Goal: Information Seeking & Learning: Learn about a topic

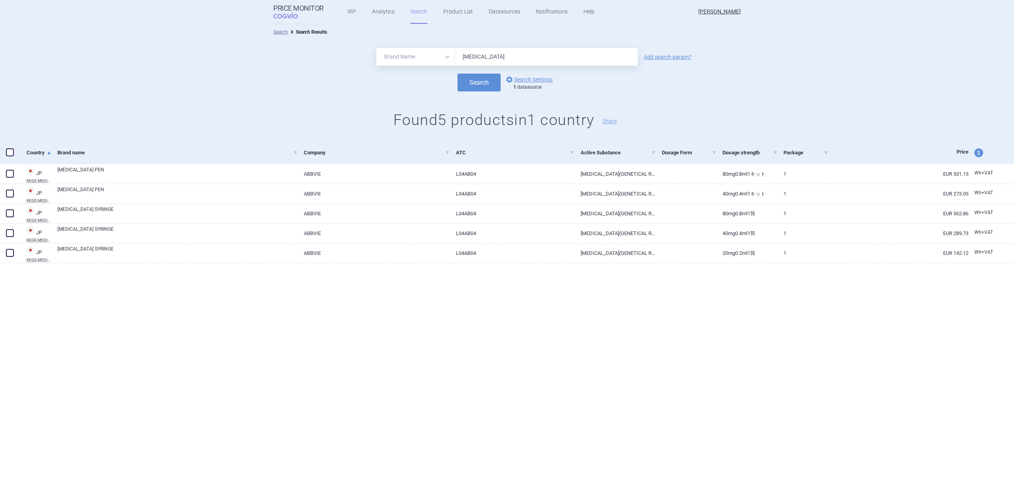
select select "brandName"
click at [435, 14] on ul "IRP Analytics Search Product List Datasources Notifications Help" at bounding box center [460, 12] width 275 height 24
click at [443, 14] on link "Product List" at bounding box center [458, 12] width 30 height 24
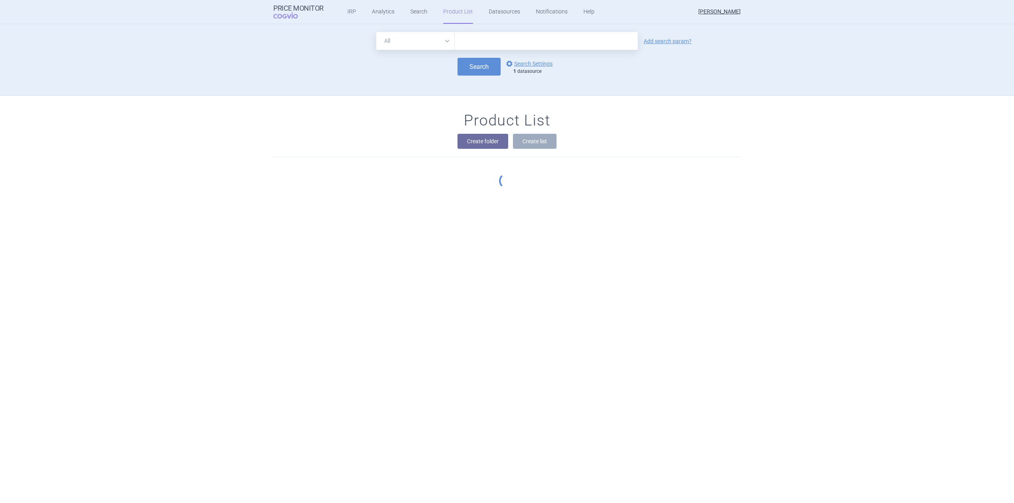
scroll to position [71, 0]
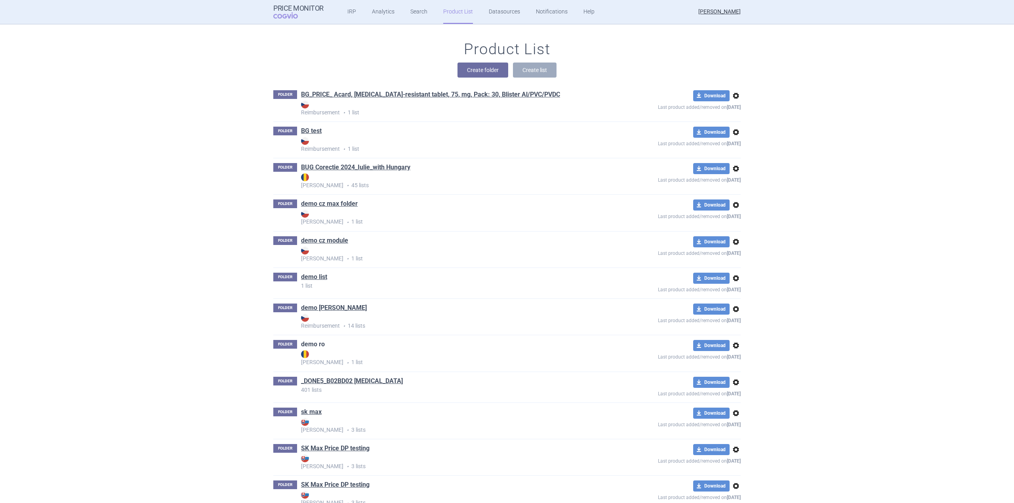
click at [316, 345] on link "demo ro" at bounding box center [313, 344] width 24 height 9
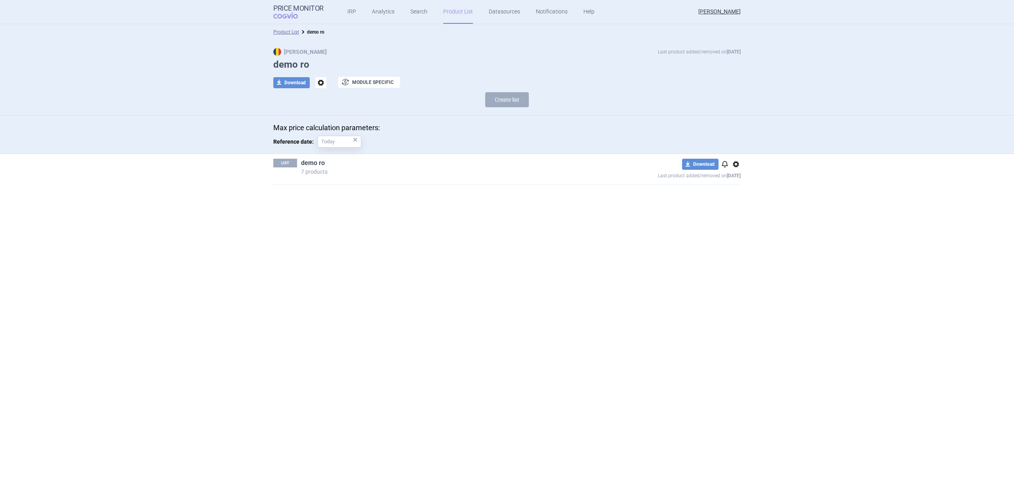
click at [315, 166] on link "demo ro" at bounding box center [313, 163] width 24 height 9
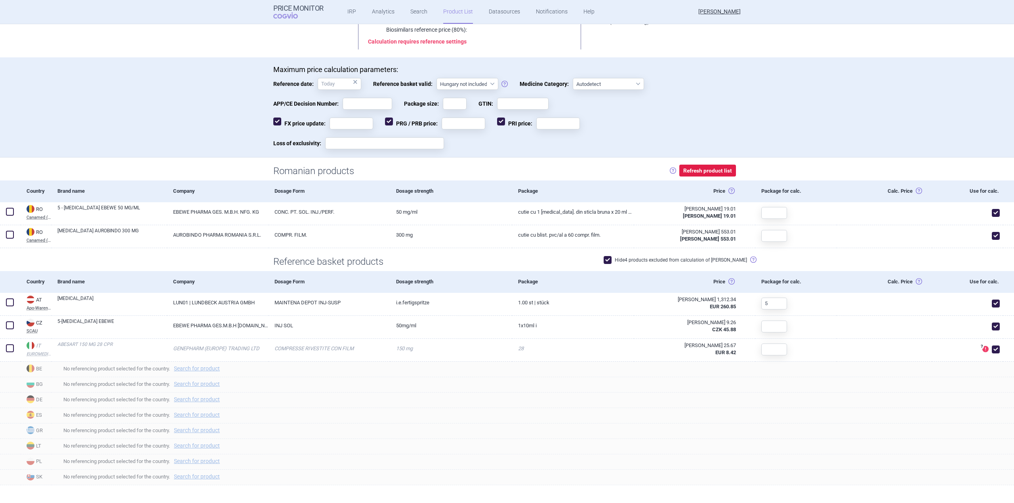
scroll to position [131, 0]
click at [725, 168] on button "Refresh product list" at bounding box center [707, 170] width 57 height 12
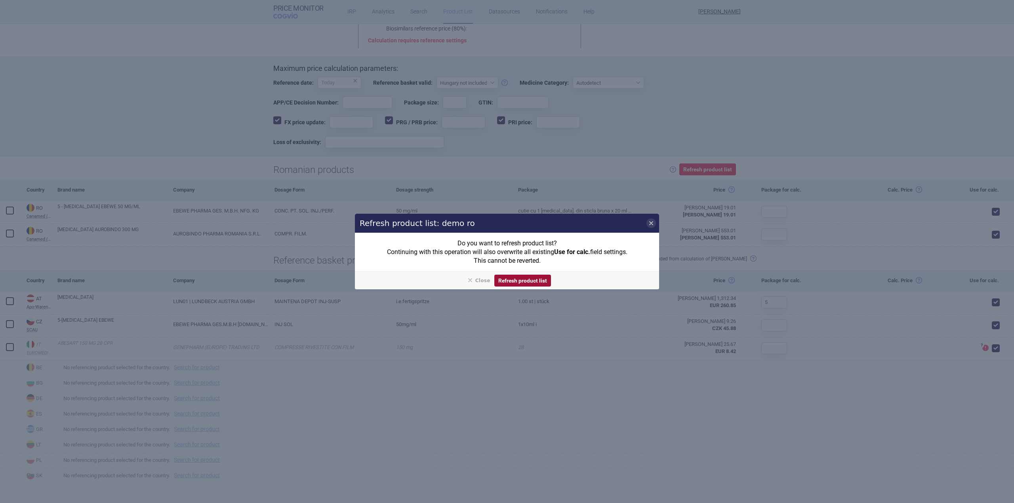
click at [517, 278] on button "Refresh product list" at bounding box center [522, 281] width 57 height 12
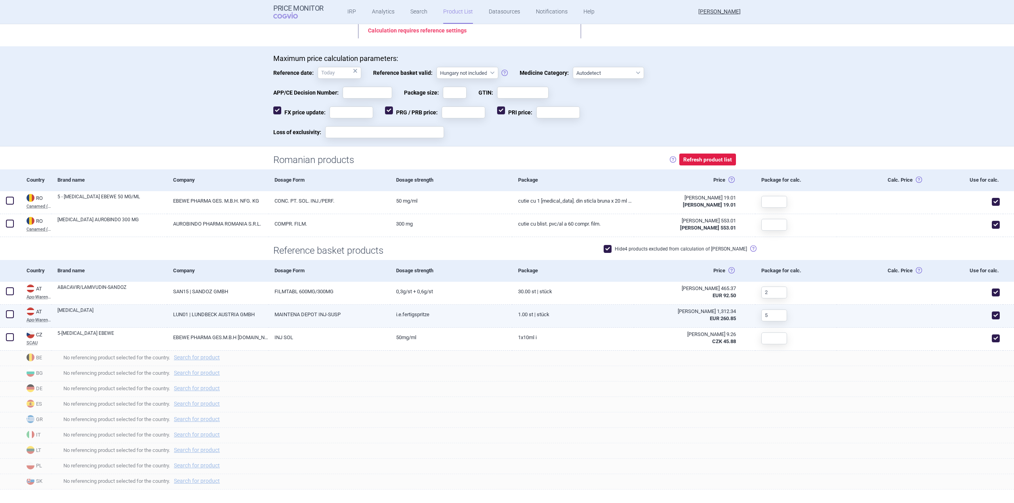
scroll to position [147, 0]
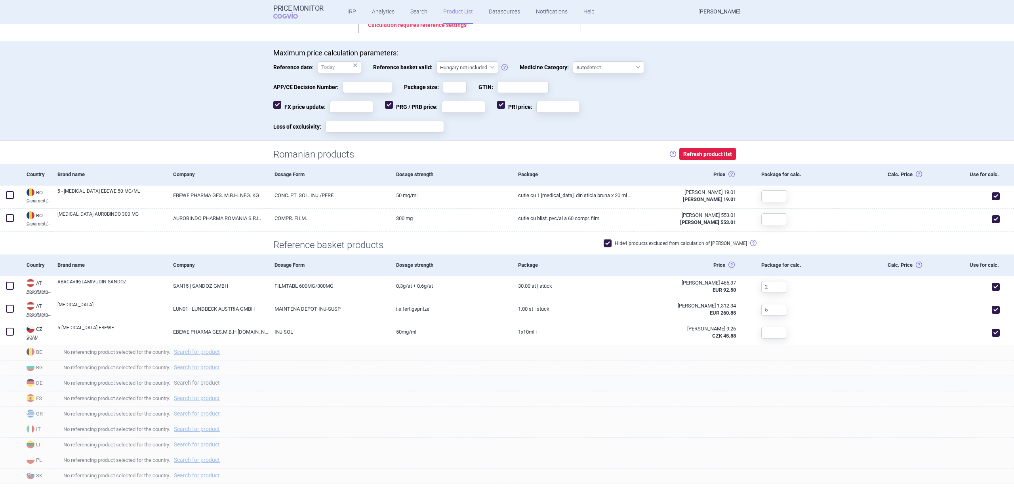
click at [211, 385] on link "Search for product" at bounding box center [197, 383] width 46 height 6
select select "country"
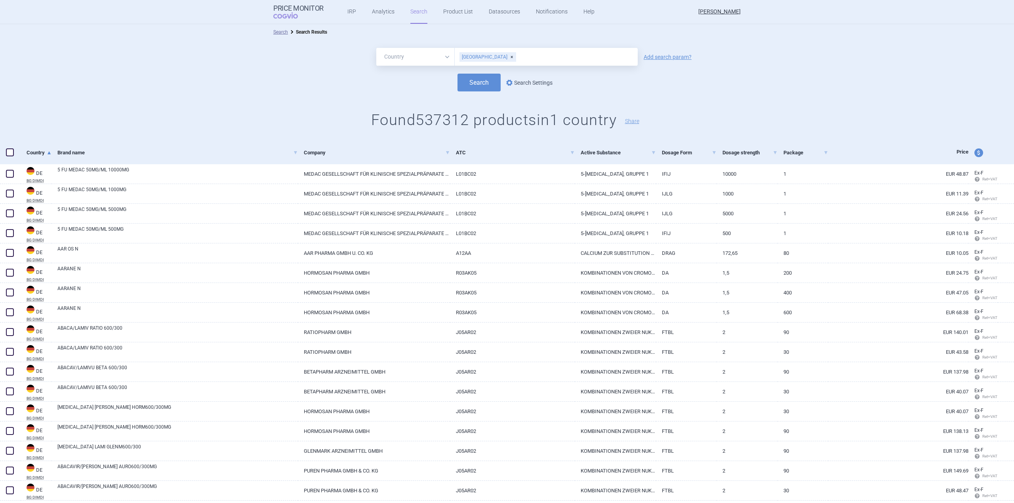
click at [536, 83] on link "options Search Settings" at bounding box center [528, 83] width 48 height 10
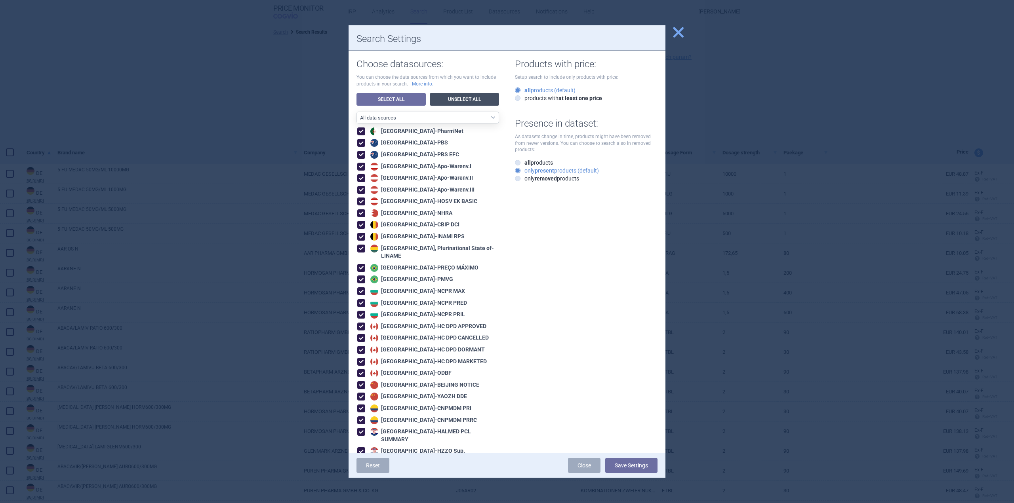
click at [452, 98] on link "Unselect All" at bounding box center [464, 99] width 69 height 13
checkbox input "false"
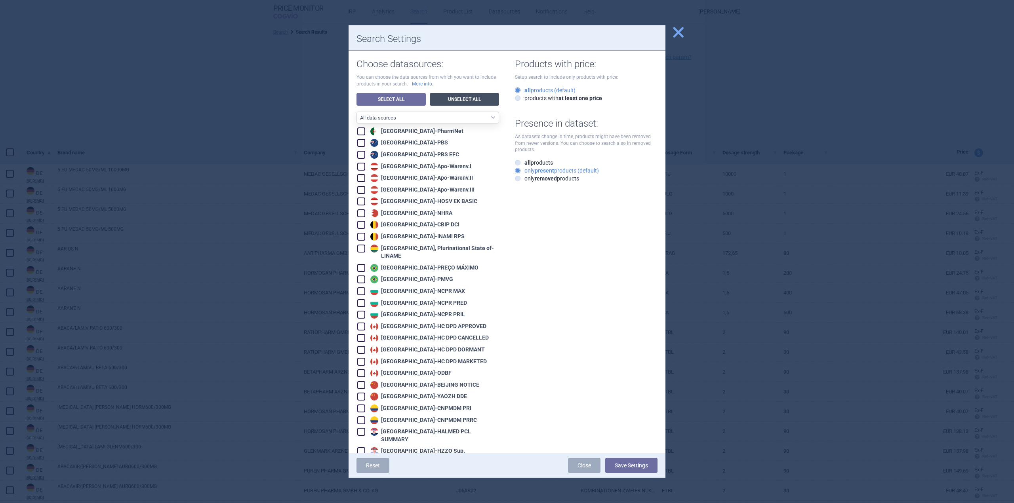
checkbox input "false"
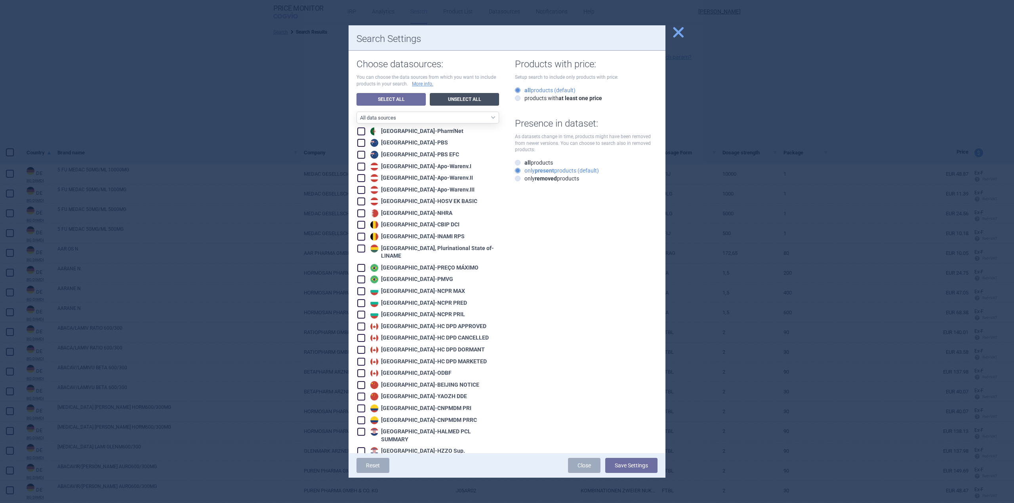
checkbox input "false"
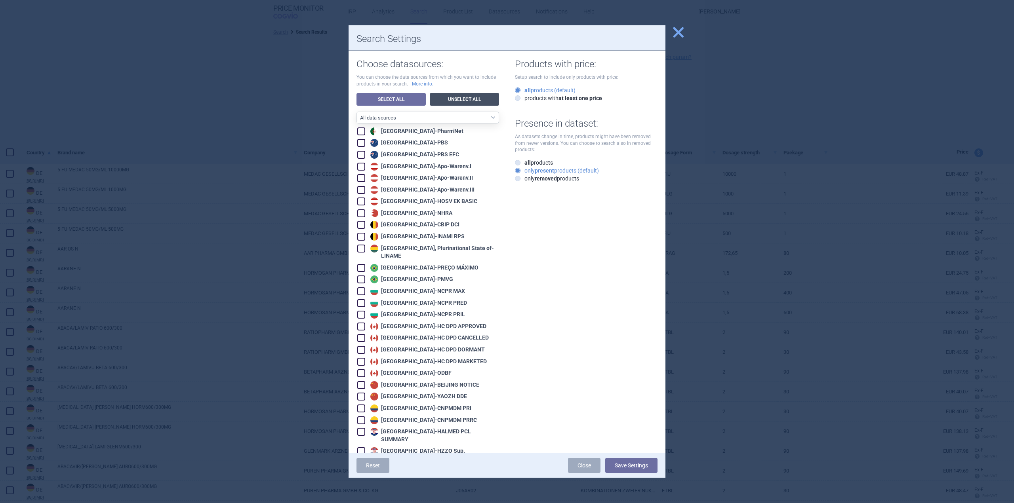
checkbox input "false"
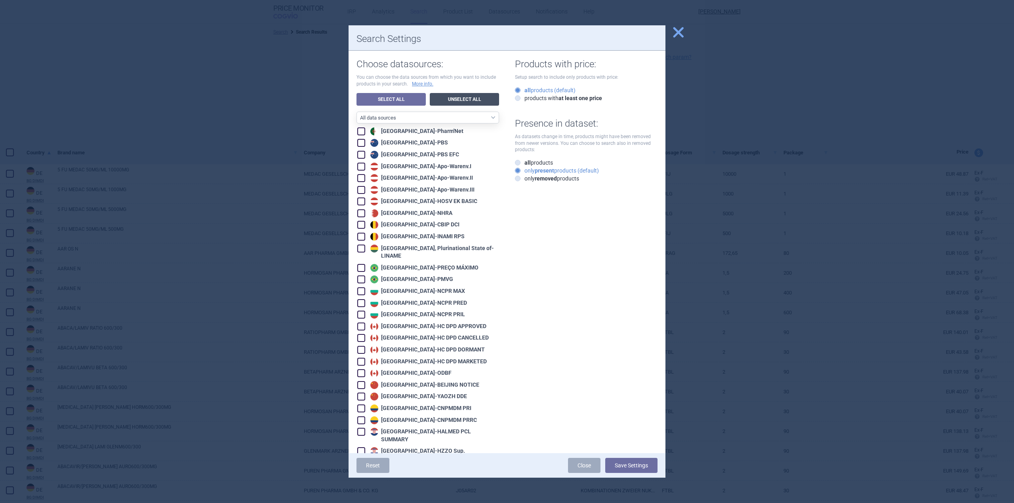
checkbox input "false"
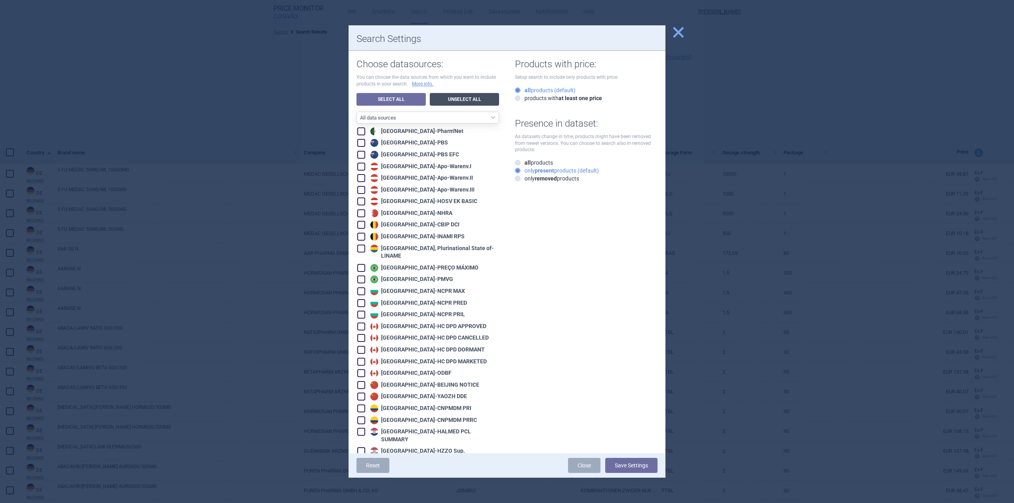
checkbox input "false"
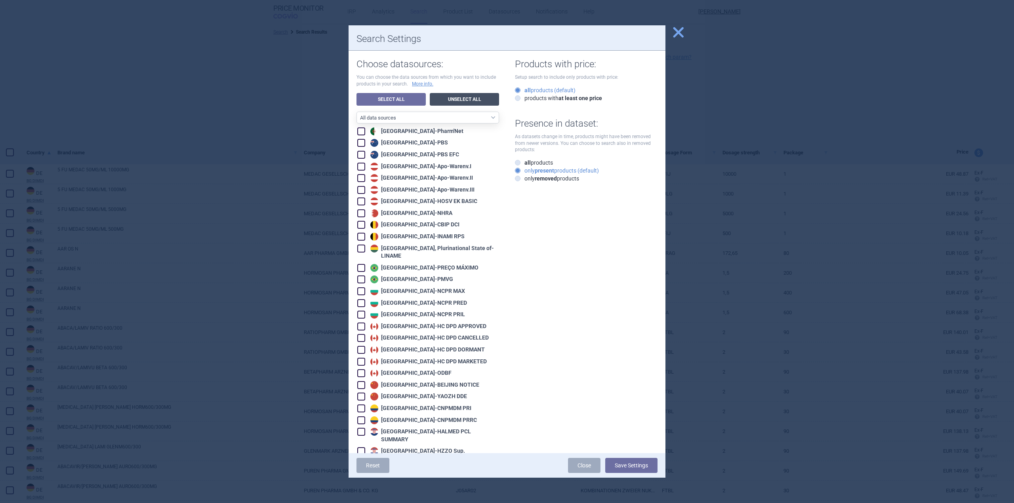
checkbox input "false"
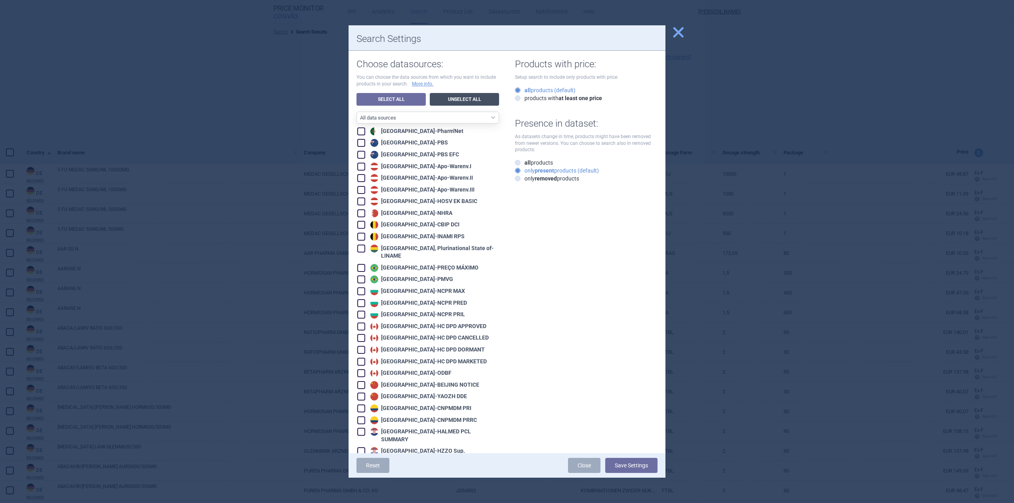
checkbox input "false"
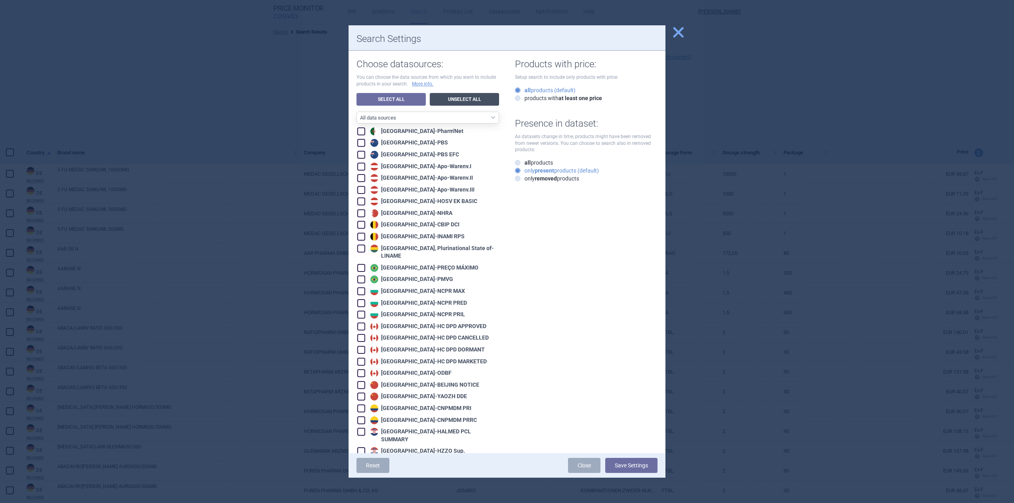
checkbox input "false"
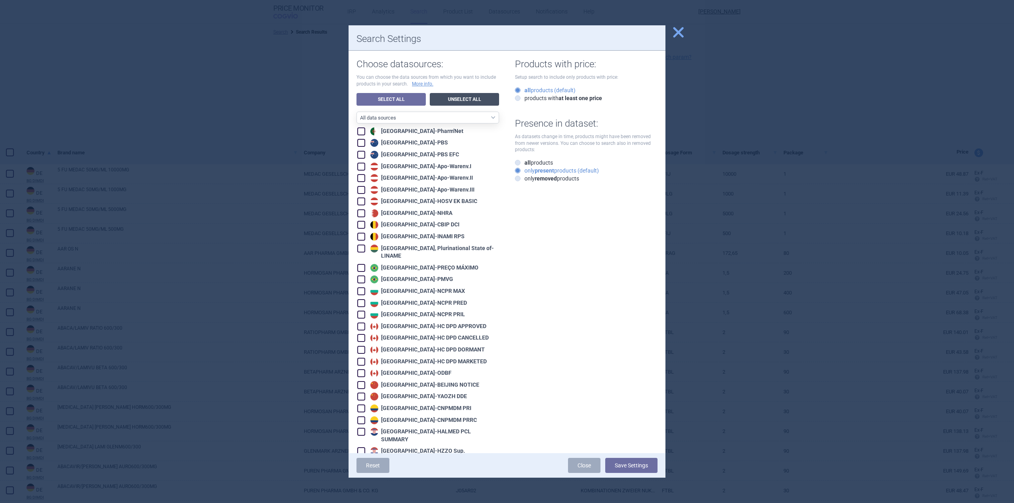
checkbox input "false"
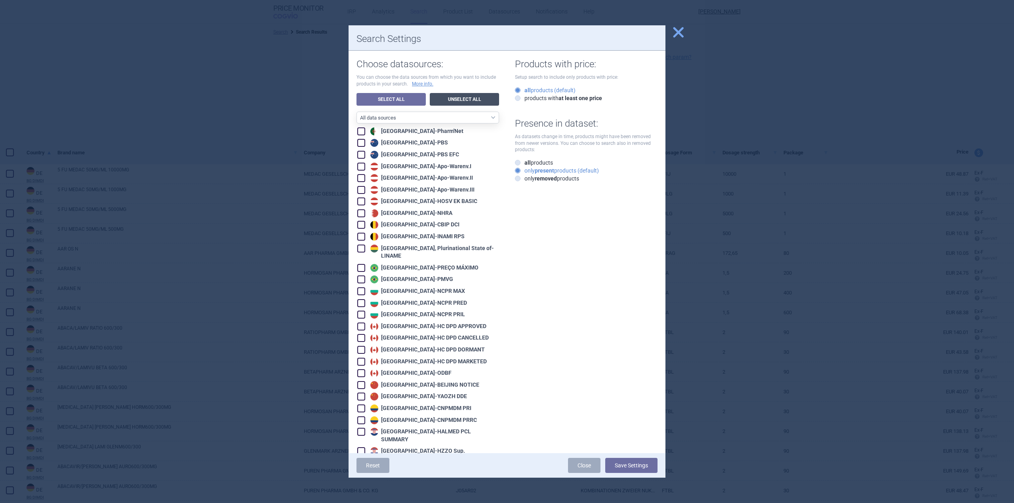
checkbox input "false"
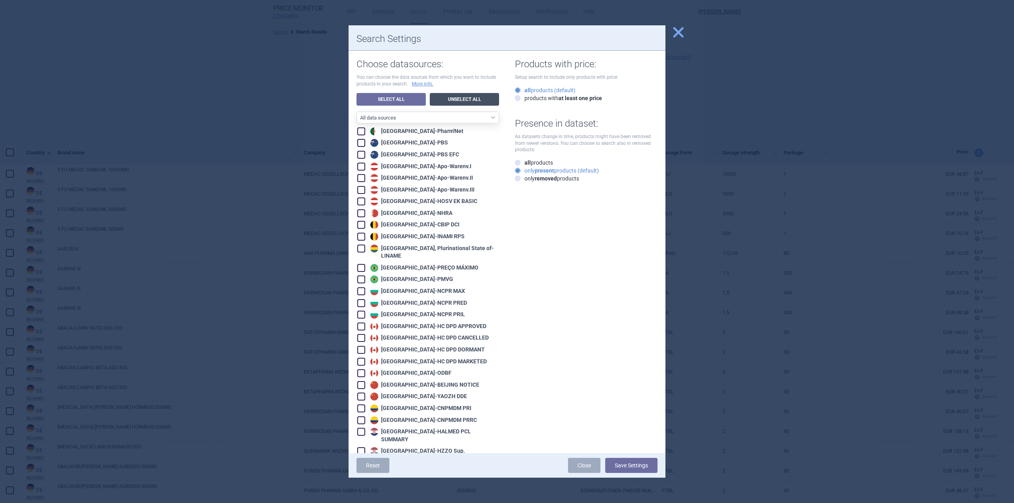
checkbox input "false"
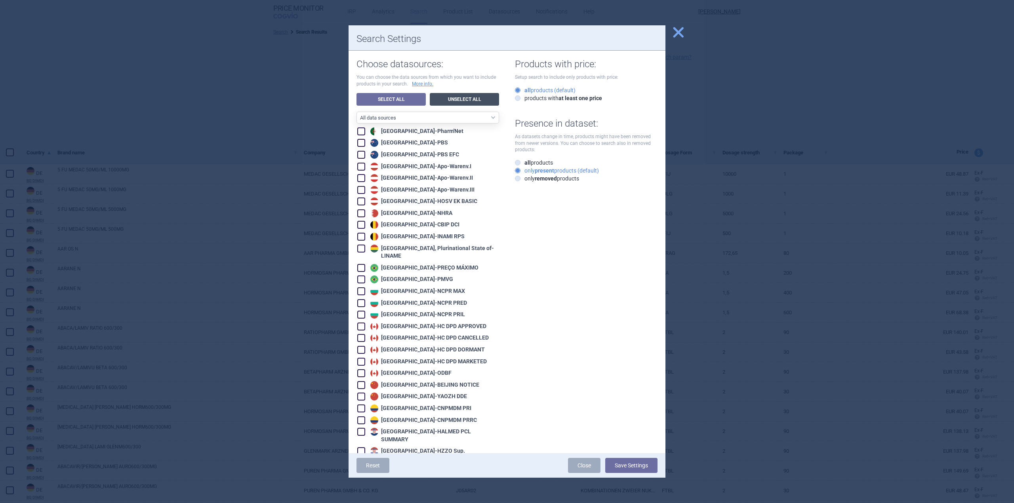
checkbox input "false"
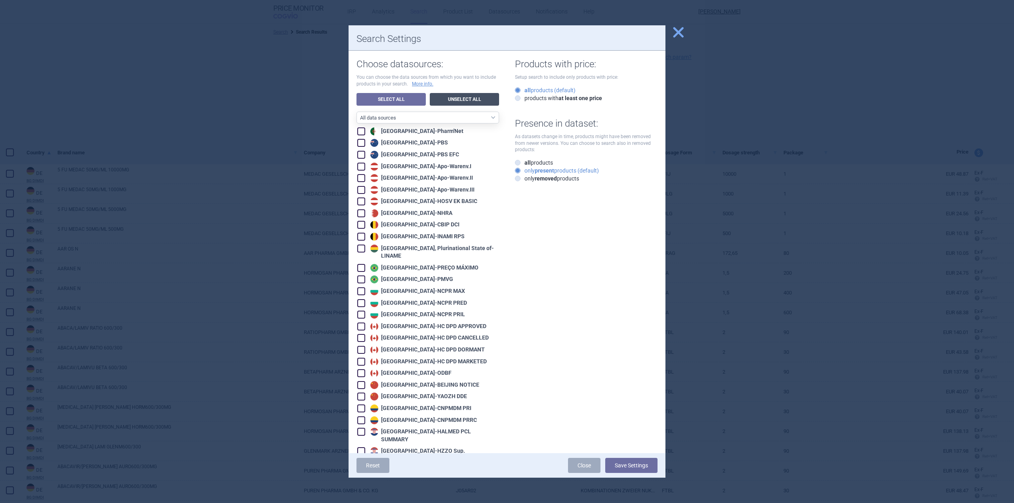
checkbox input "false"
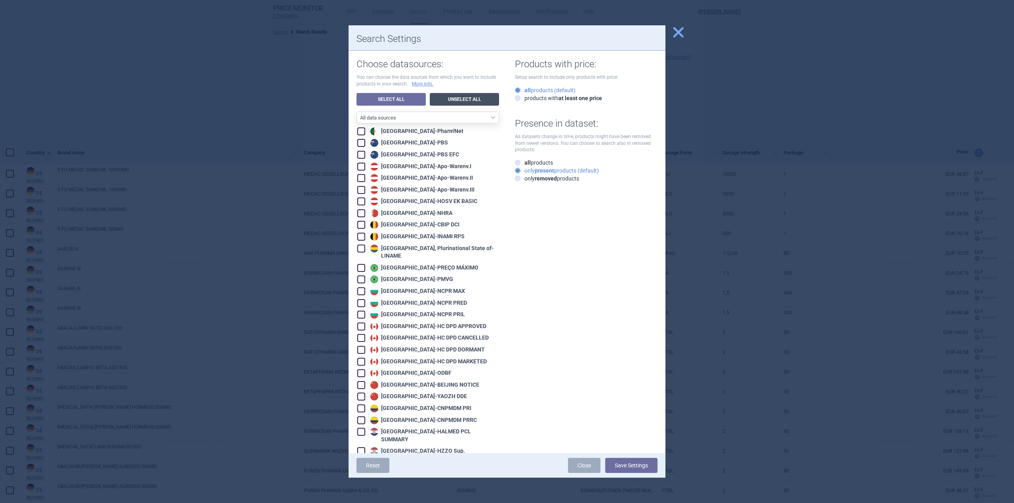
checkbox input "false"
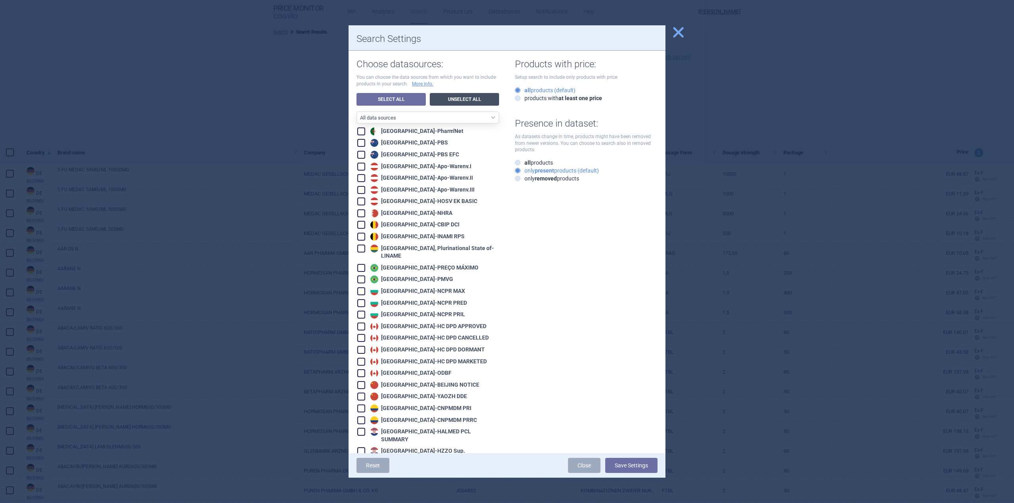
checkbox input "false"
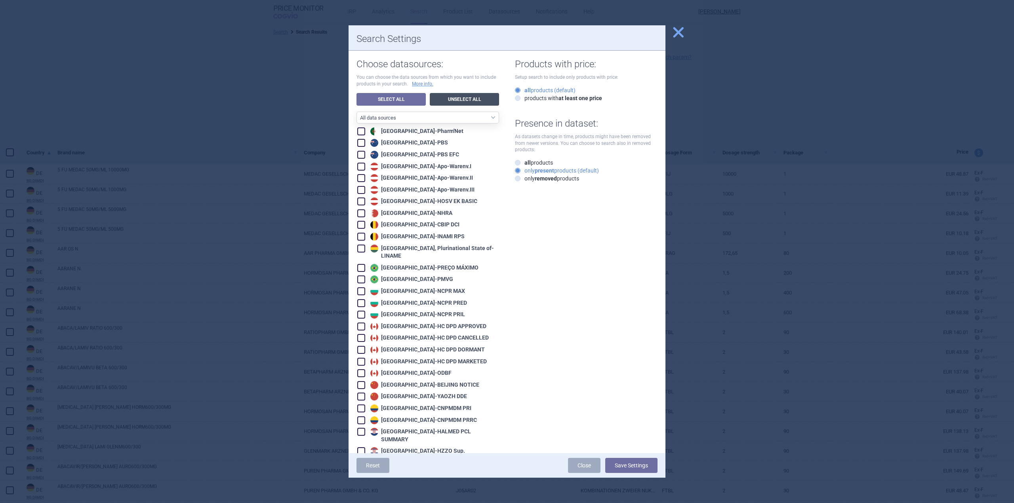
checkbox input "false"
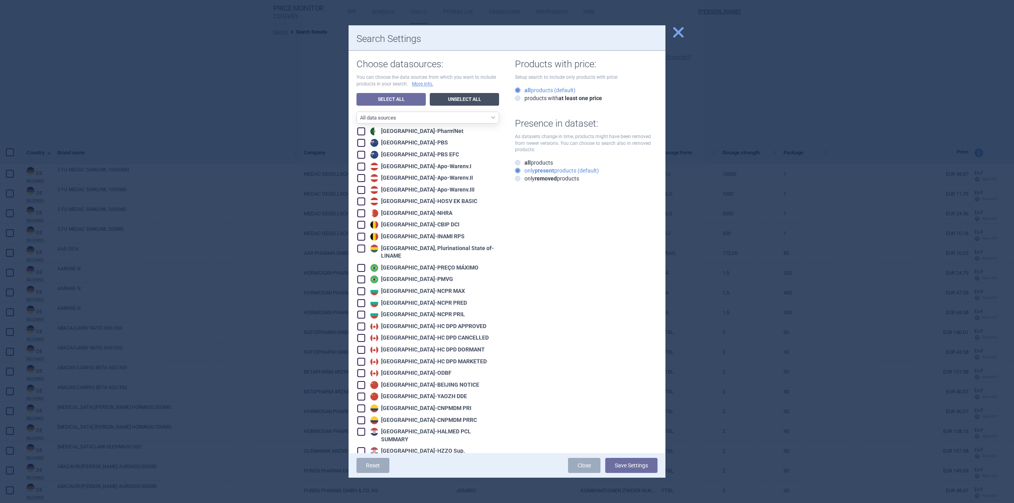
checkbox input "false"
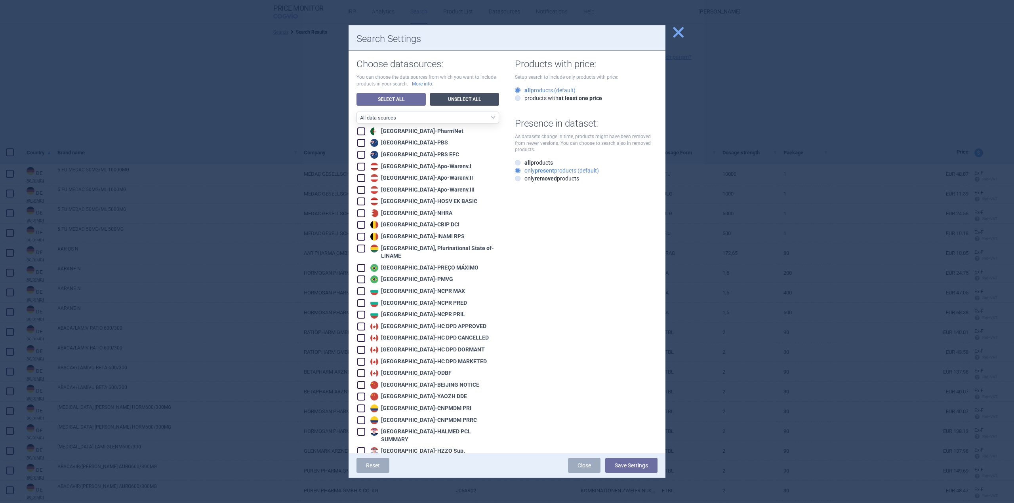
checkbox input "false"
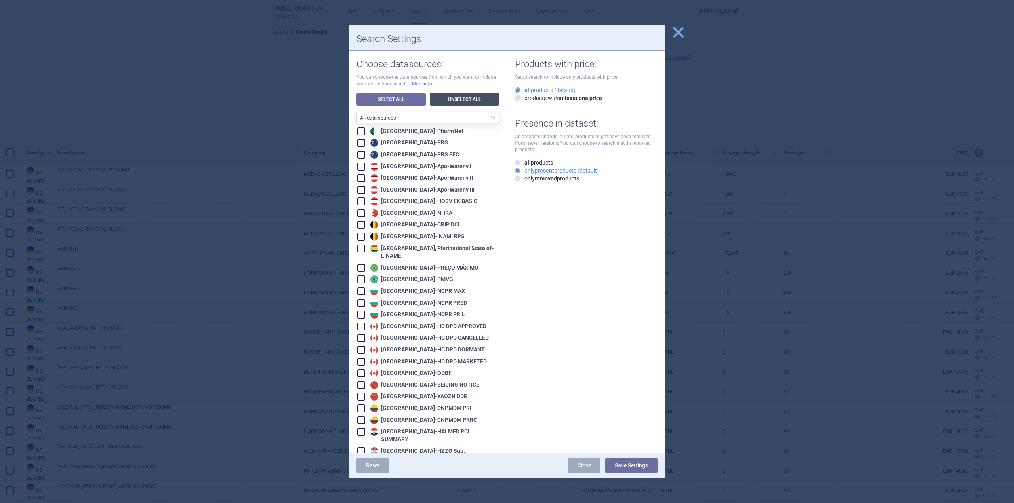
checkbox input "false"
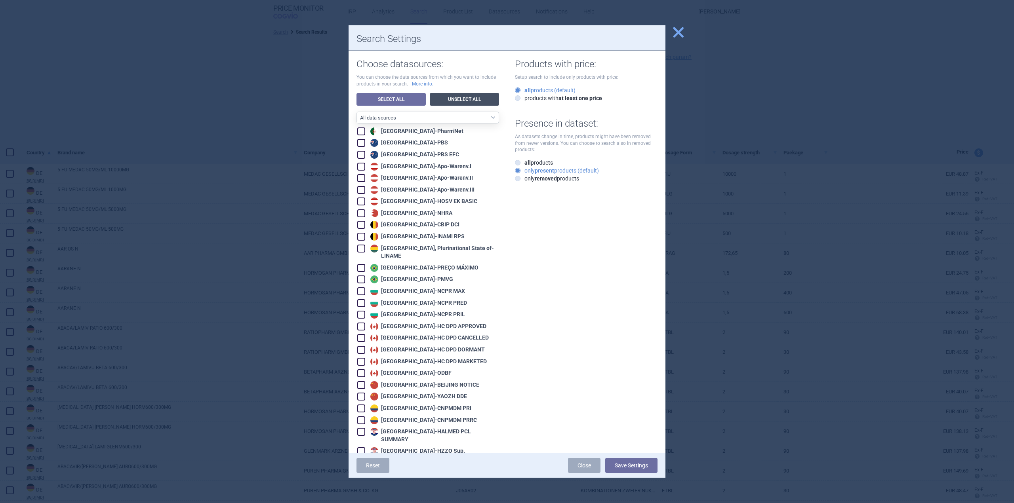
checkbox input "false"
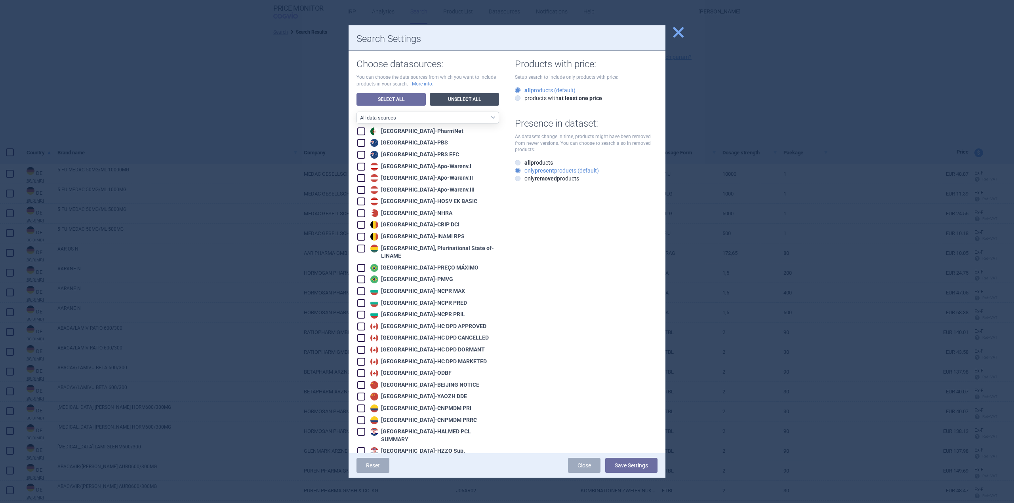
checkbox input "false"
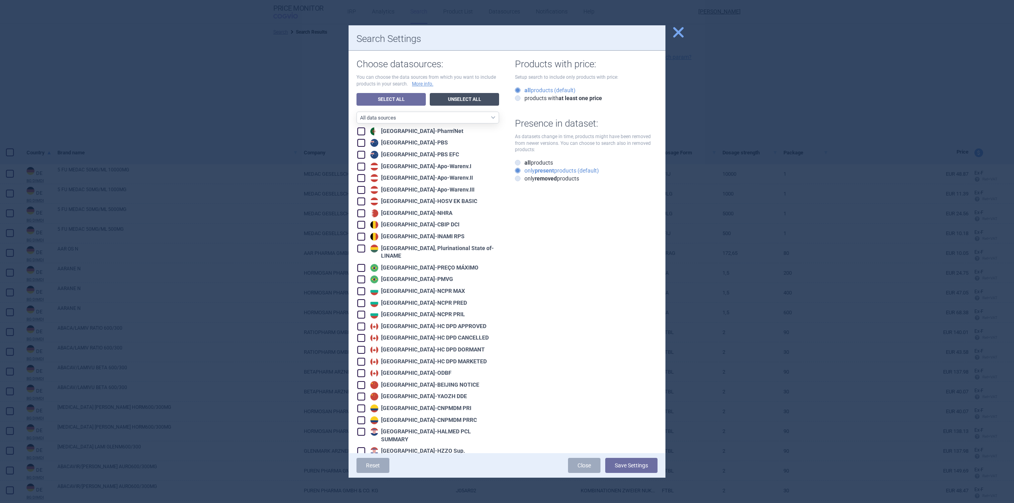
checkbox input "false"
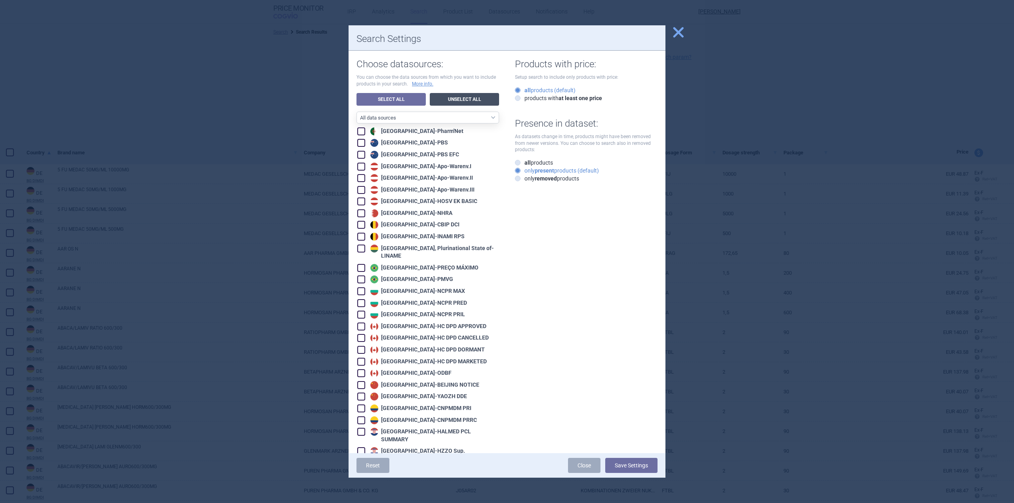
checkbox input "false"
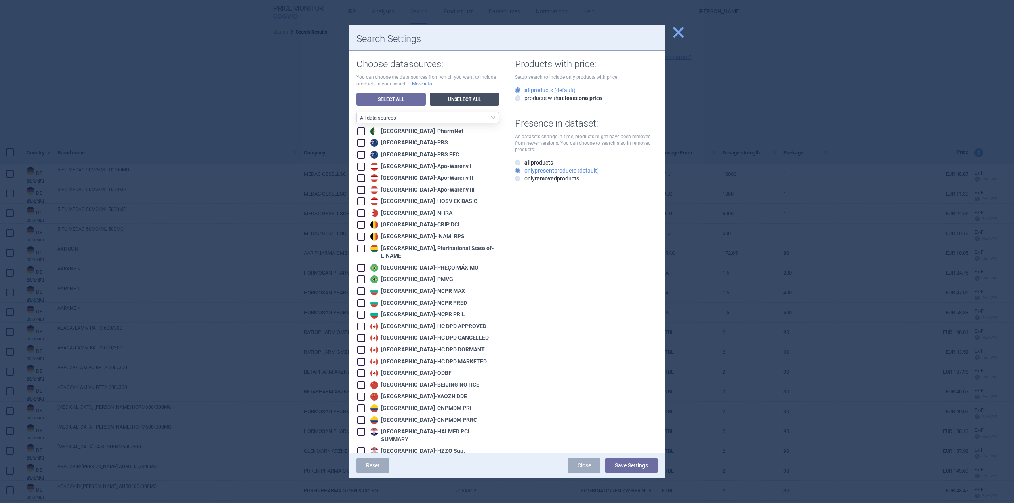
checkbox input "false"
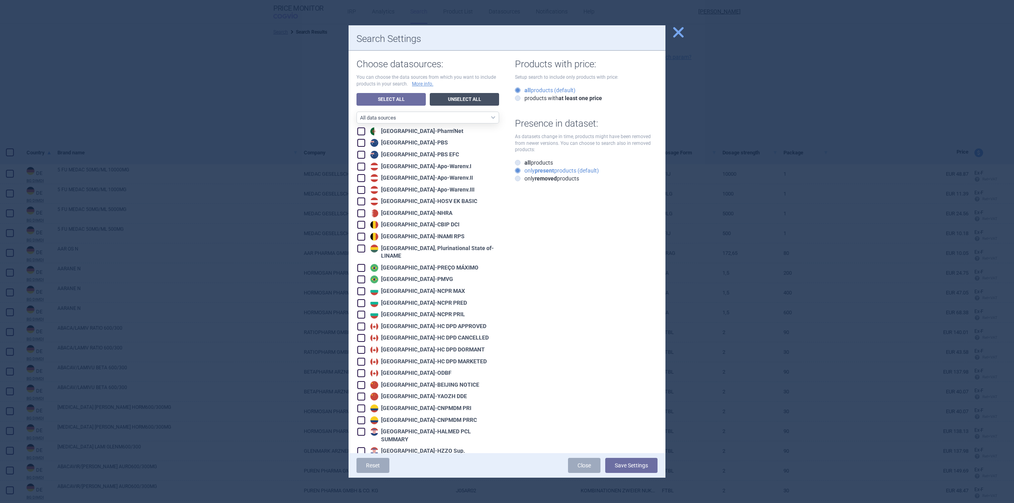
checkbox input "false"
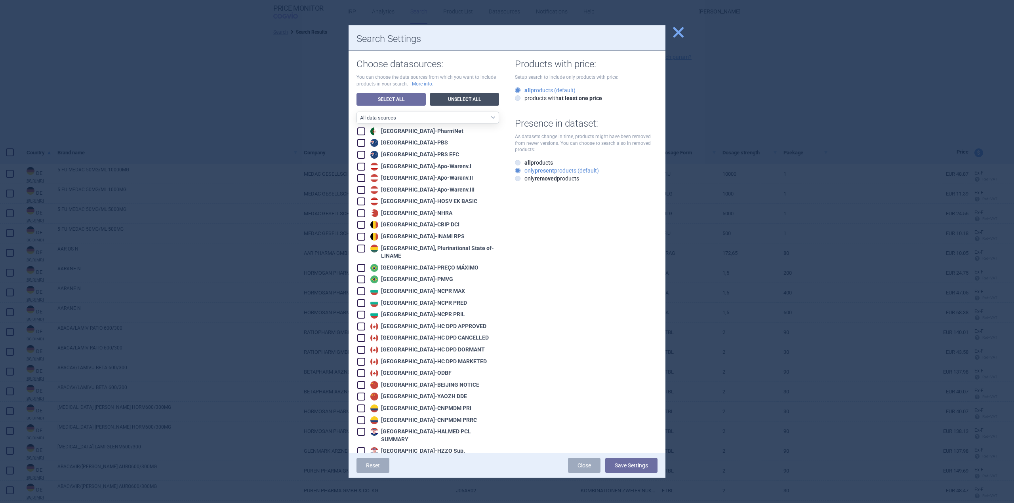
checkbox input "false"
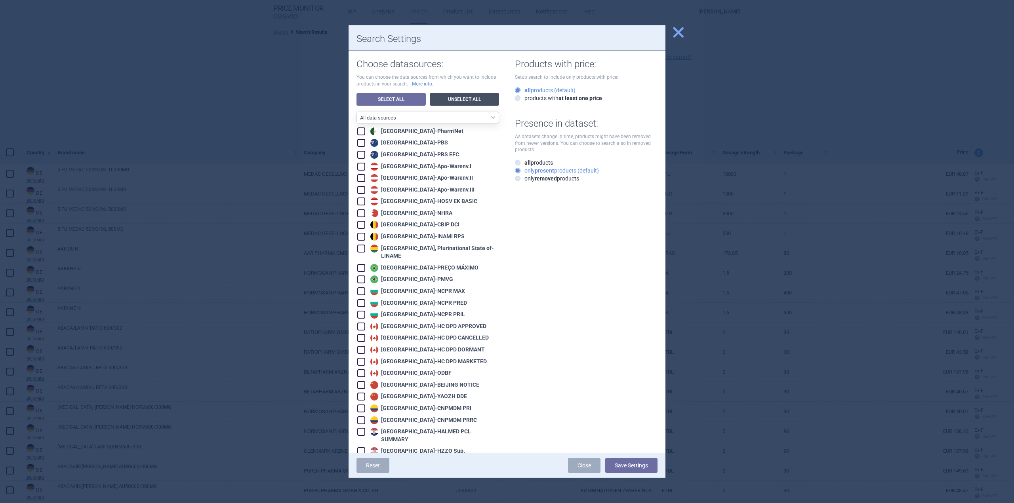
checkbox input "false"
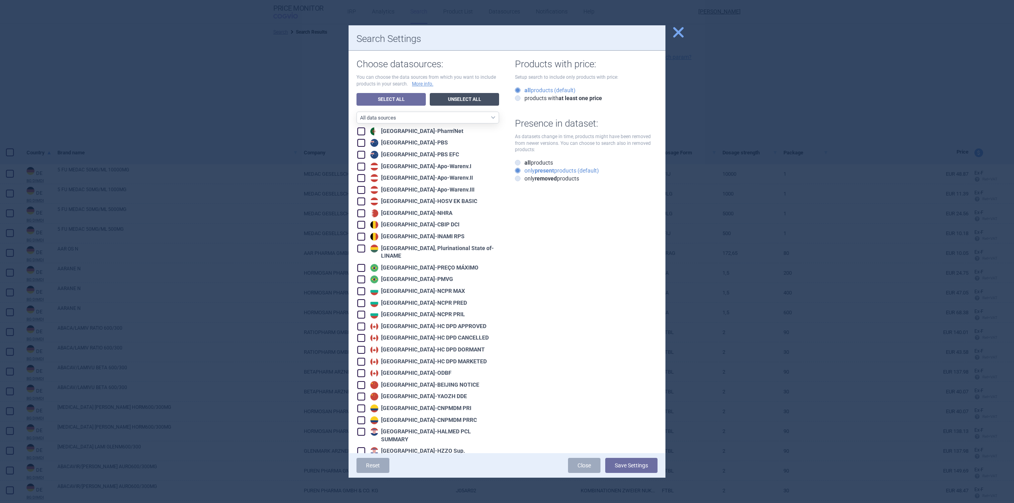
checkbox input "false"
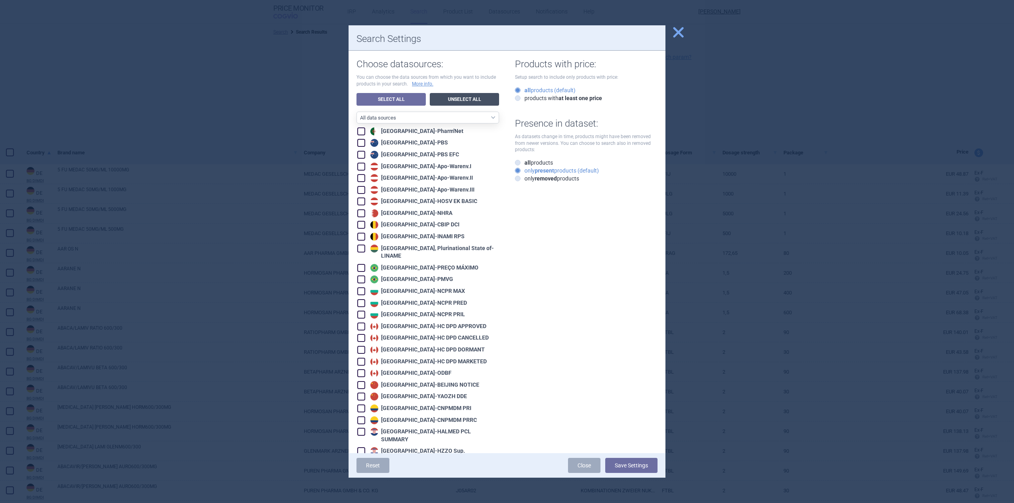
checkbox input "false"
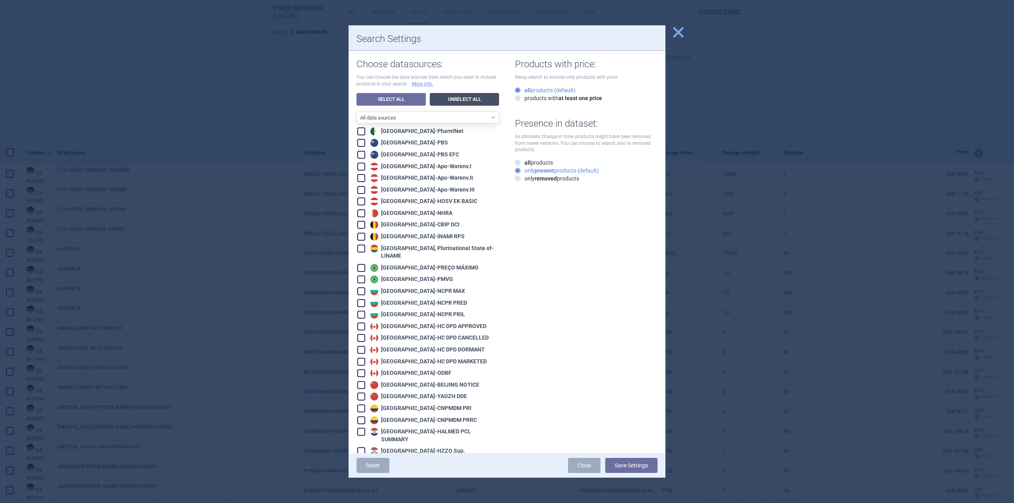
checkbox input "false"
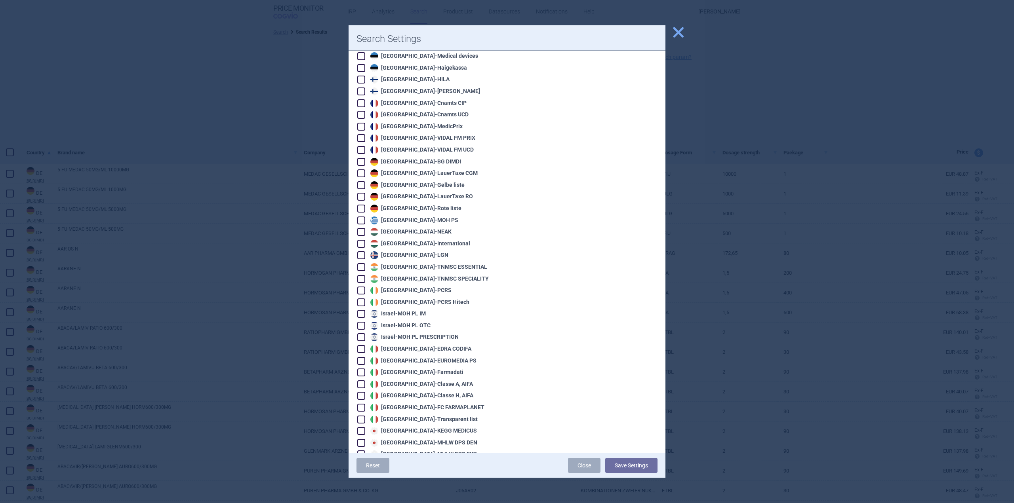
scroll to position [554, 0]
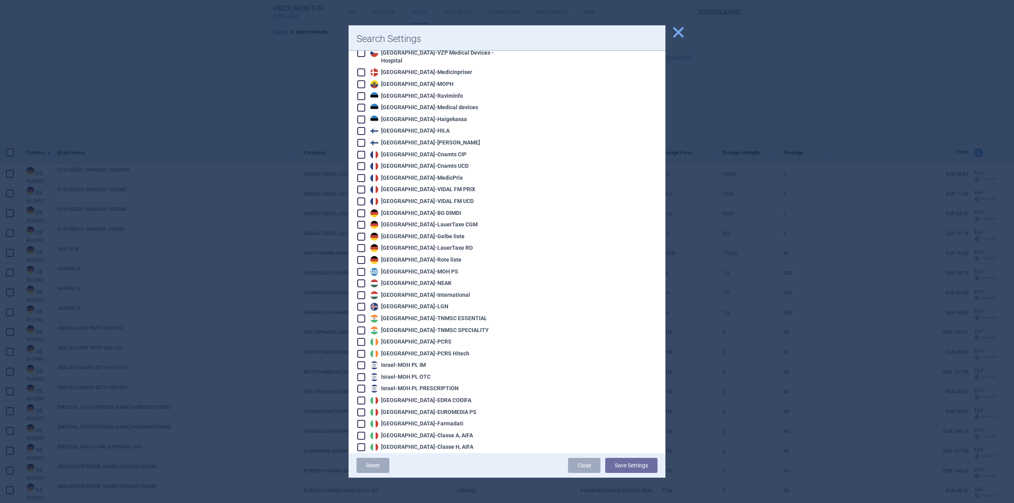
click at [432, 221] on div "Germany - LauerTaxe [MEDICAL_DATA]" at bounding box center [422, 225] width 109 height 8
checkbox input "true"
drag, startPoint x: 637, startPoint y: 462, endPoint x: 635, endPoint y: 457, distance: 5.4
click at [635, 458] on button "Save Settings" at bounding box center [631, 465] width 52 height 15
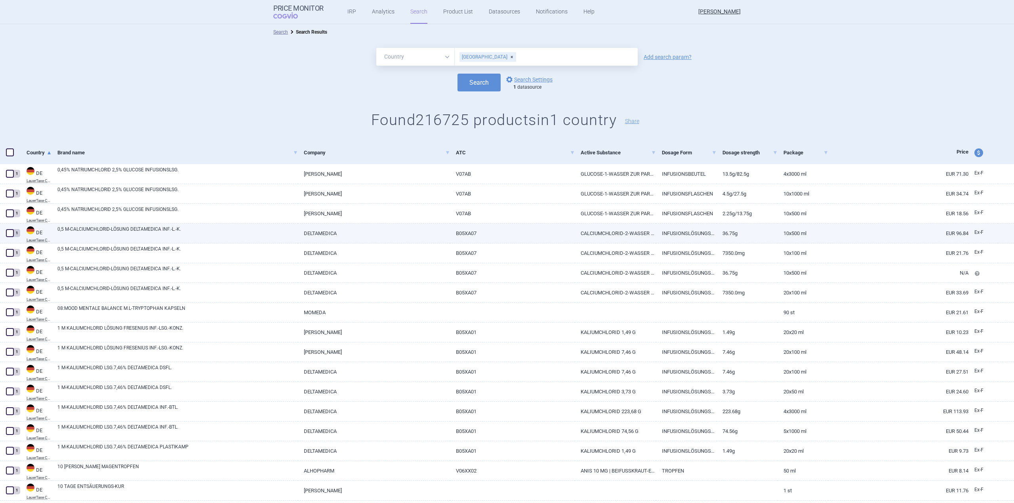
click at [183, 235] on link "0,5 M-CALCIUMCHLORID-LÖSUNG DELTAMEDICA INF.-L.-K." at bounding box center [177, 233] width 240 height 14
select select "EUR"
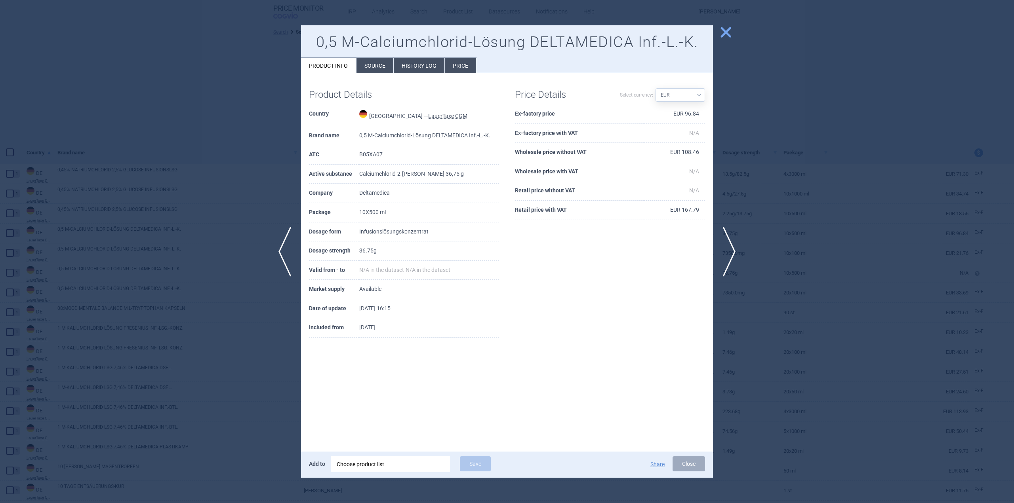
click at [456, 61] on li "Price" at bounding box center [460, 65] width 31 height 15
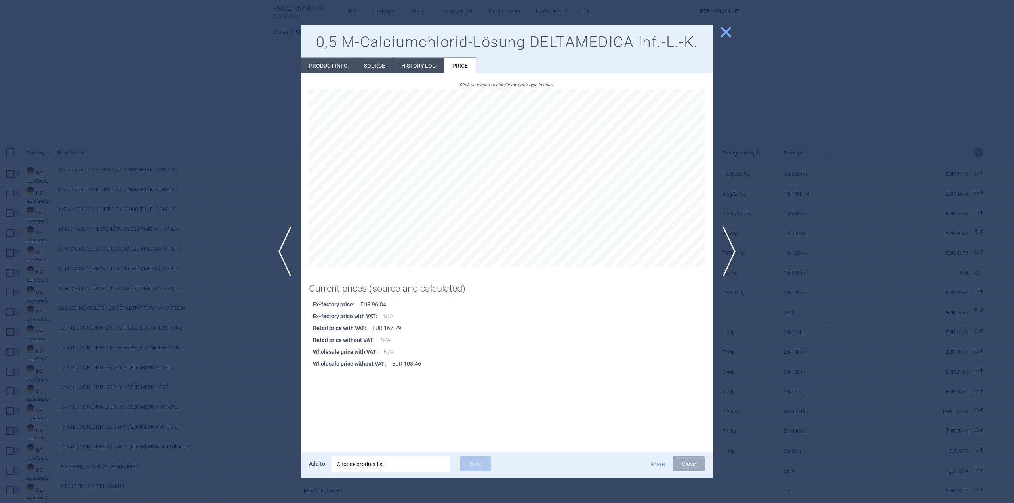
click at [726, 29] on span "close" at bounding box center [726, 32] width 14 height 14
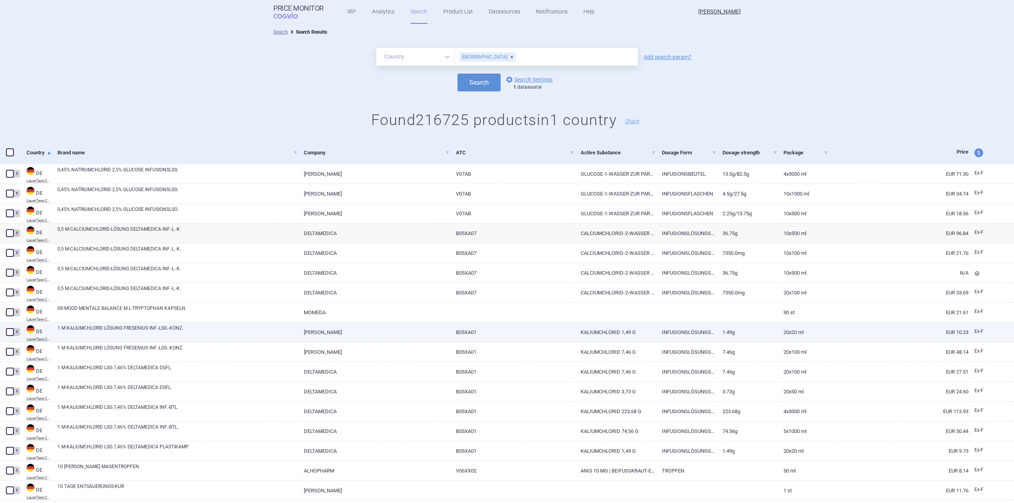
click at [428, 340] on link "[PERSON_NAME]" at bounding box center [374, 332] width 152 height 19
select select "EUR"
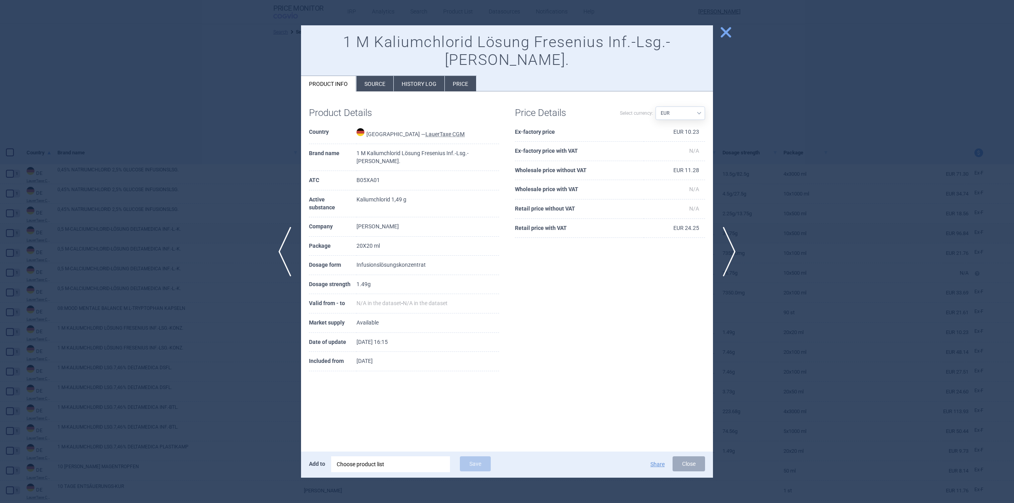
click at [459, 76] on li "Price" at bounding box center [460, 83] width 31 height 15
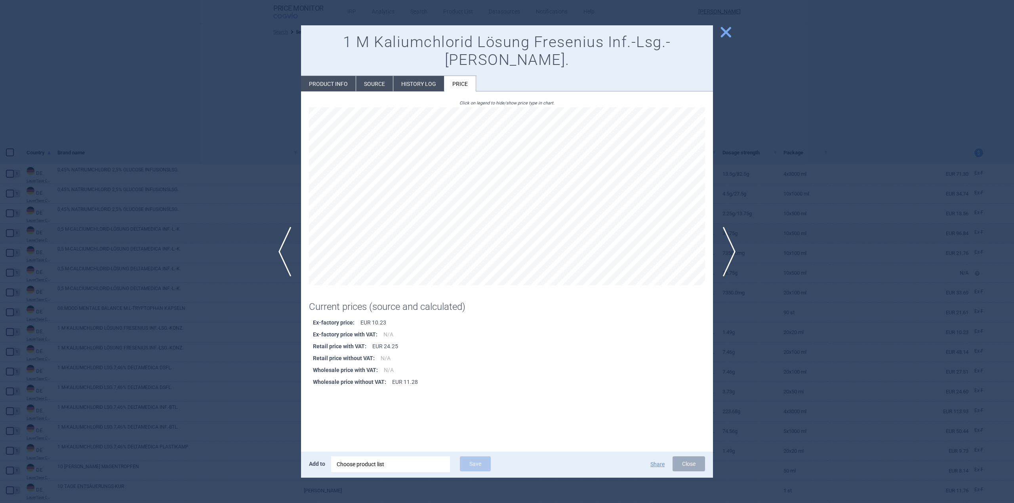
click at [727, 35] on span "close" at bounding box center [726, 32] width 14 height 14
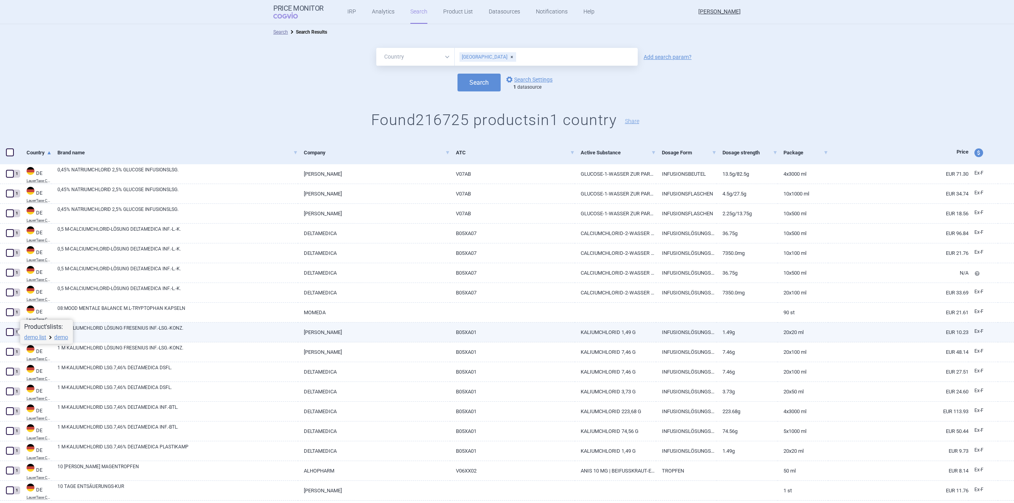
click at [10, 336] on span at bounding box center [10, 332] width 8 height 8
checkbox input "true"
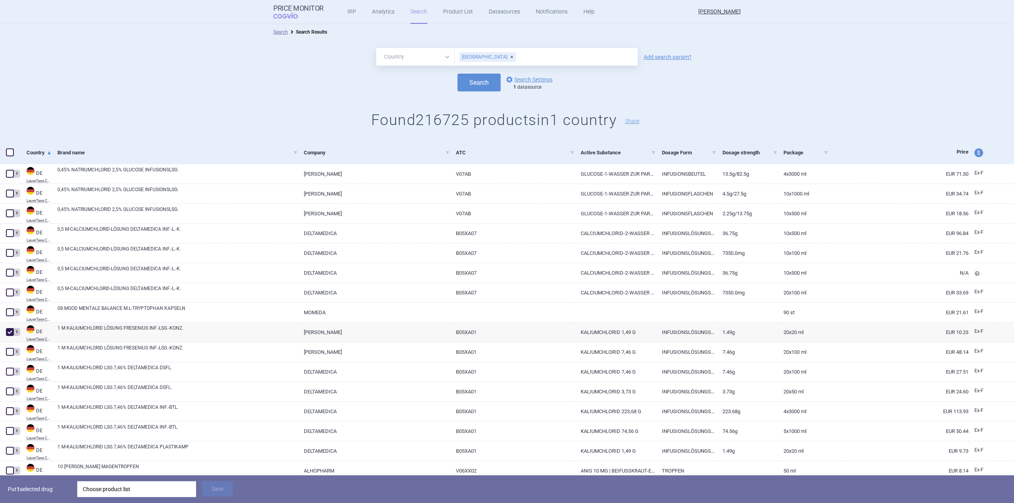
click at [108, 493] on div "Choose product list" at bounding box center [137, 489] width 108 height 16
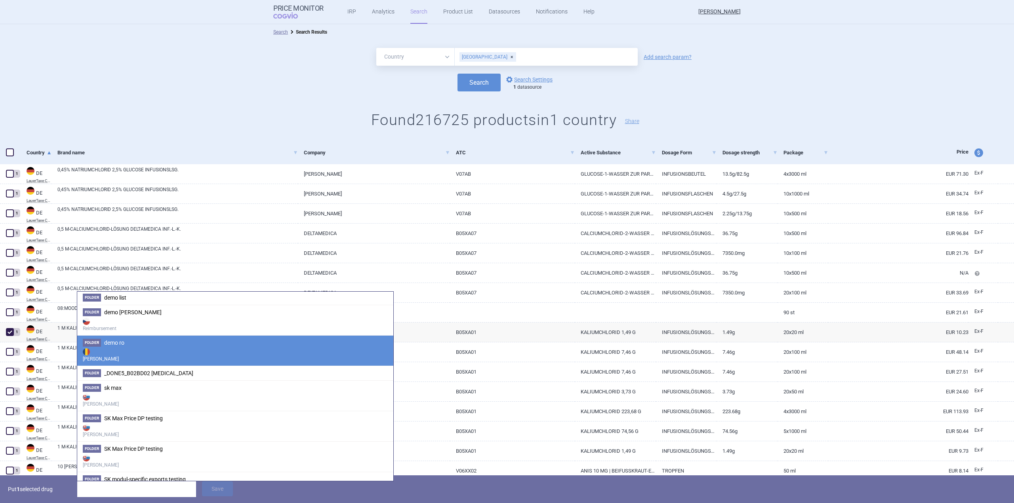
click at [198, 354] on strong "[PERSON_NAME]" at bounding box center [235, 355] width 305 height 16
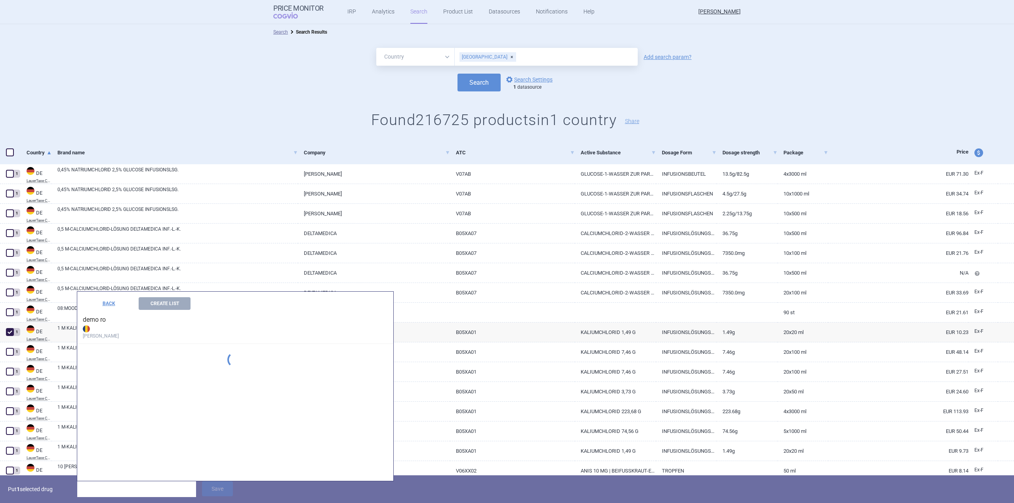
scroll to position [81, 0]
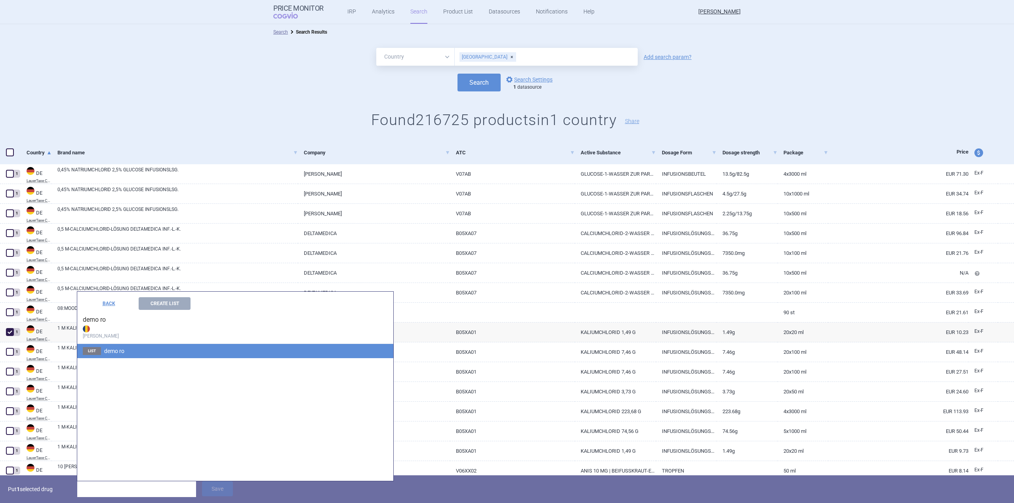
click at [176, 354] on li "List demo ro" at bounding box center [235, 351] width 316 height 14
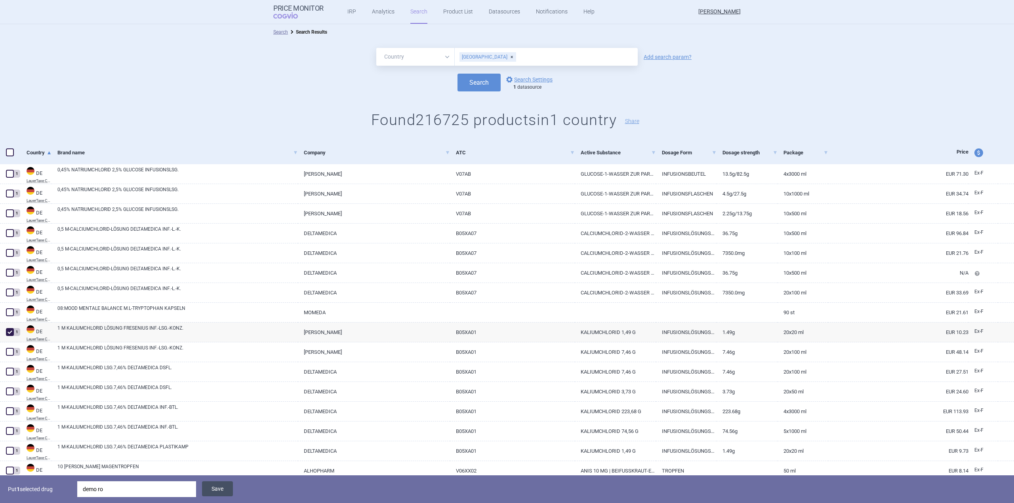
click at [223, 491] on button "Save" at bounding box center [217, 488] width 31 height 15
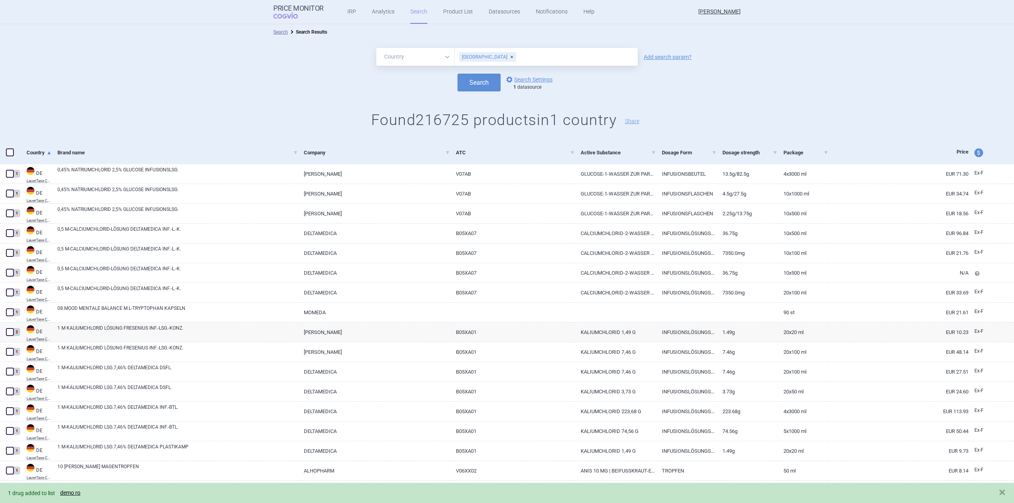
click at [63, 498] on div "1 drug added to list demo ro" at bounding box center [499, 493] width 982 height 9
click at [73, 494] on link "demo ro" at bounding box center [70, 493] width 20 height 7
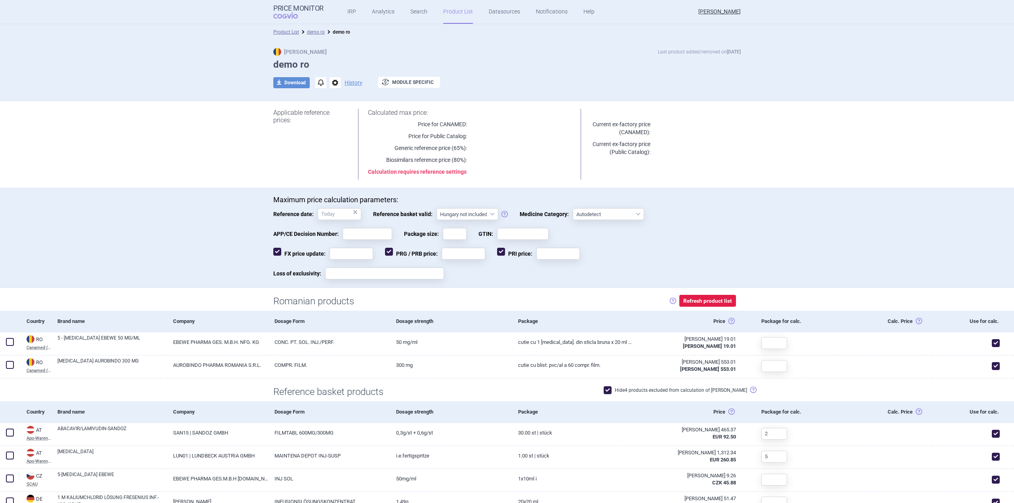
scroll to position [119, 0]
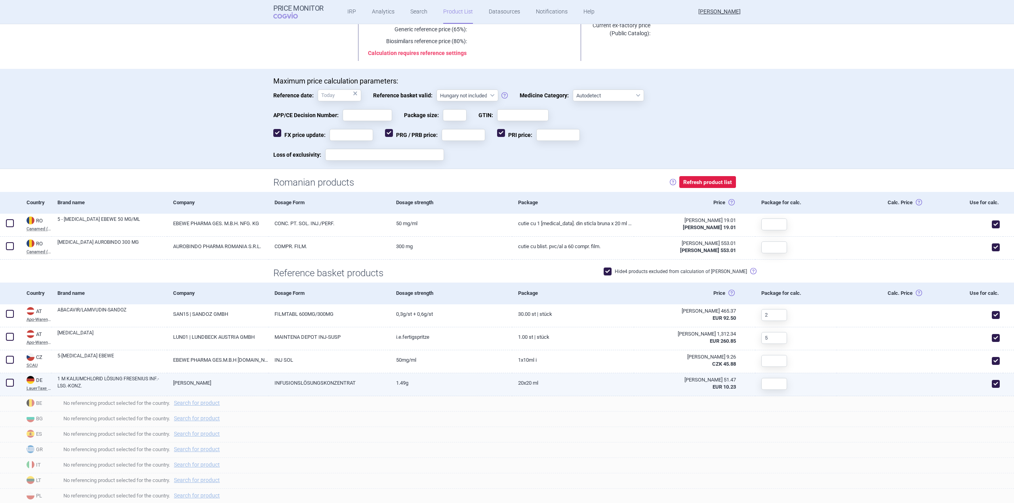
click at [365, 382] on link "INFUSIONSLÖSUNGSKONZENTRAT" at bounding box center [329, 382] width 122 height 19
select select "EUR"
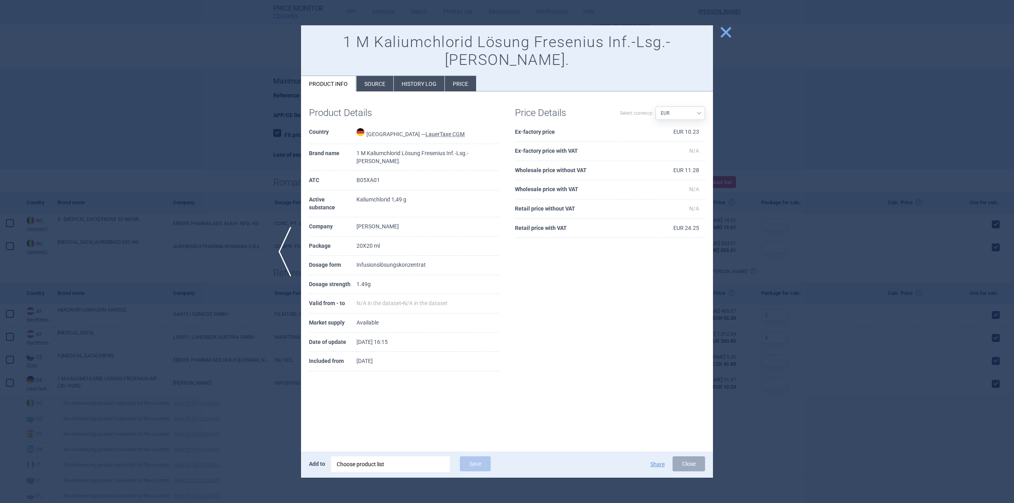
click at [466, 76] on li "Price" at bounding box center [460, 83] width 31 height 15
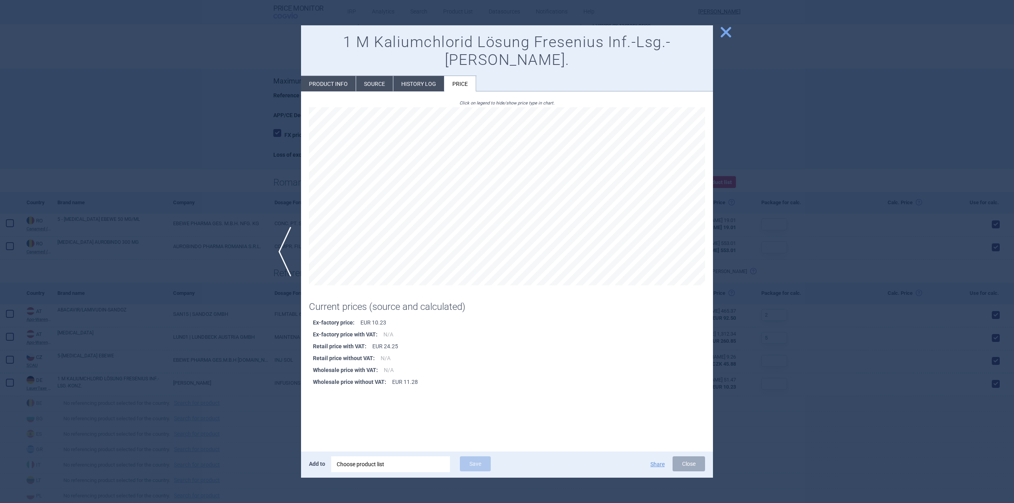
click at [723, 31] on span "close" at bounding box center [726, 32] width 14 height 14
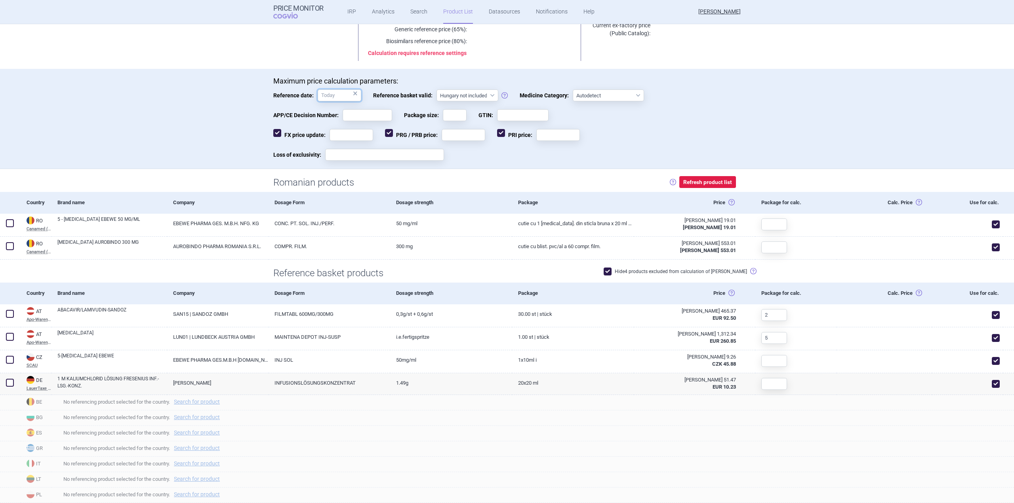
click at [329, 93] on input "Reference date: ×" at bounding box center [340, 95] width 44 height 12
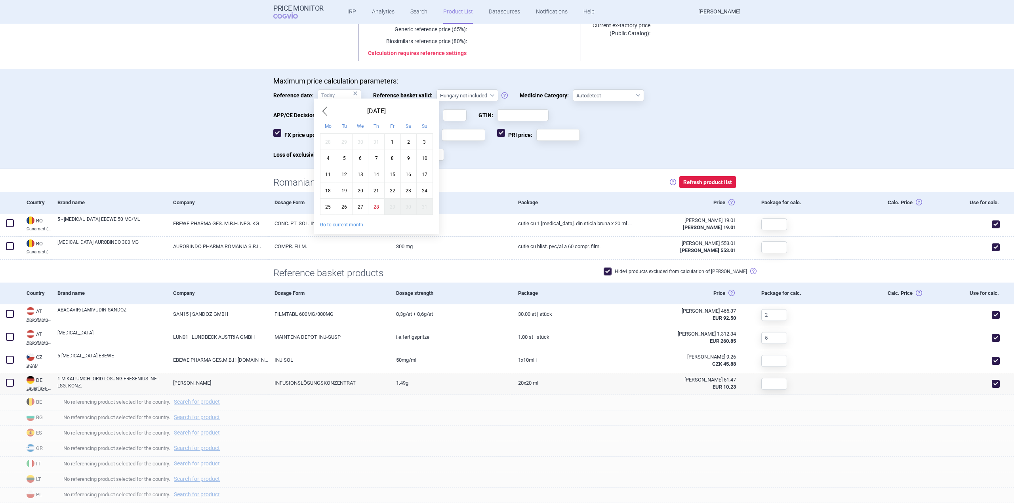
click at [323, 108] on span "Previous Month" at bounding box center [325, 111] width 10 height 13
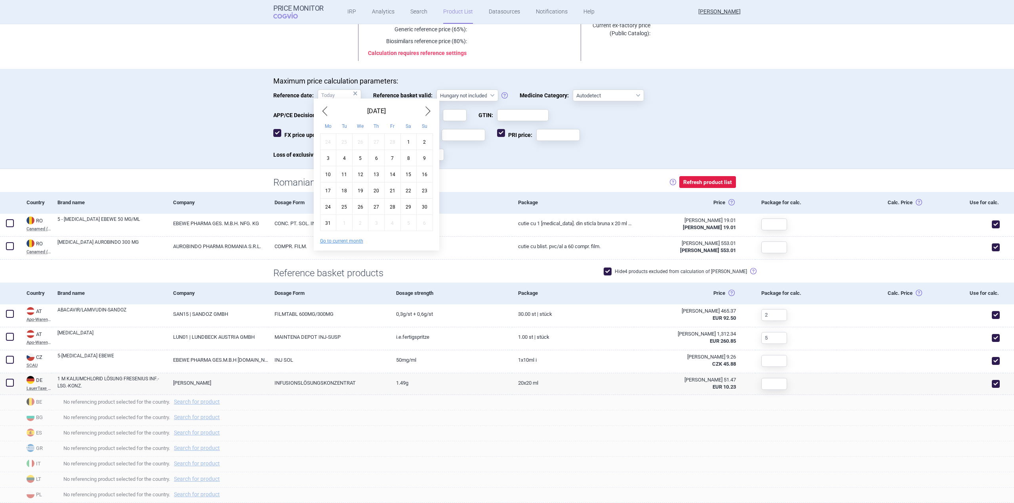
click at [323, 108] on span "Previous Month" at bounding box center [325, 111] width 10 height 13
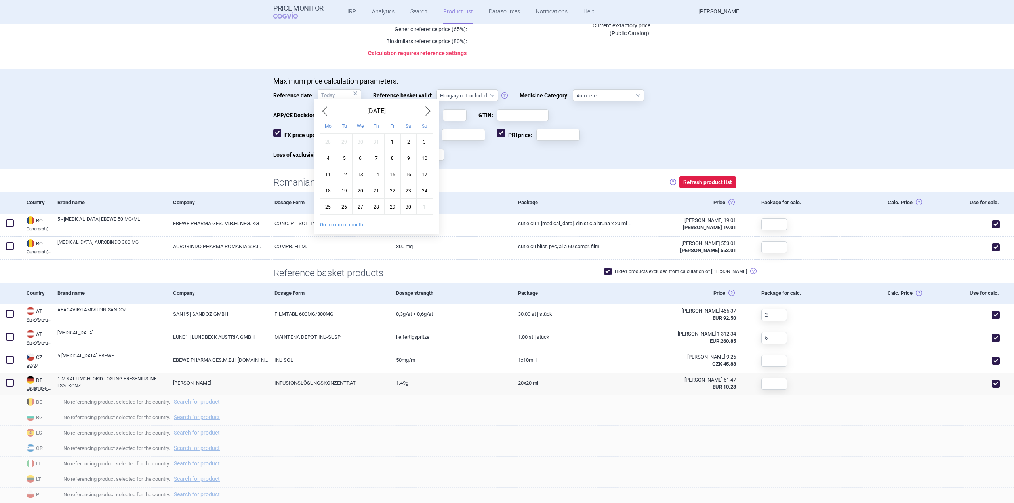
click at [323, 108] on span "Previous Month" at bounding box center [325, 111] width 10 height 13
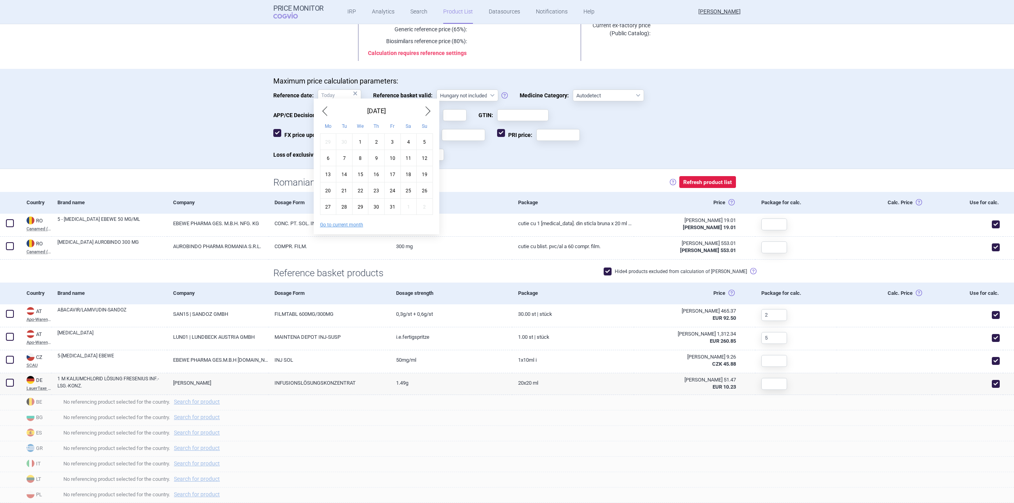
click at [323, 108] on span "Previous Month" at bounding box center [325, 111] width 10 height 13
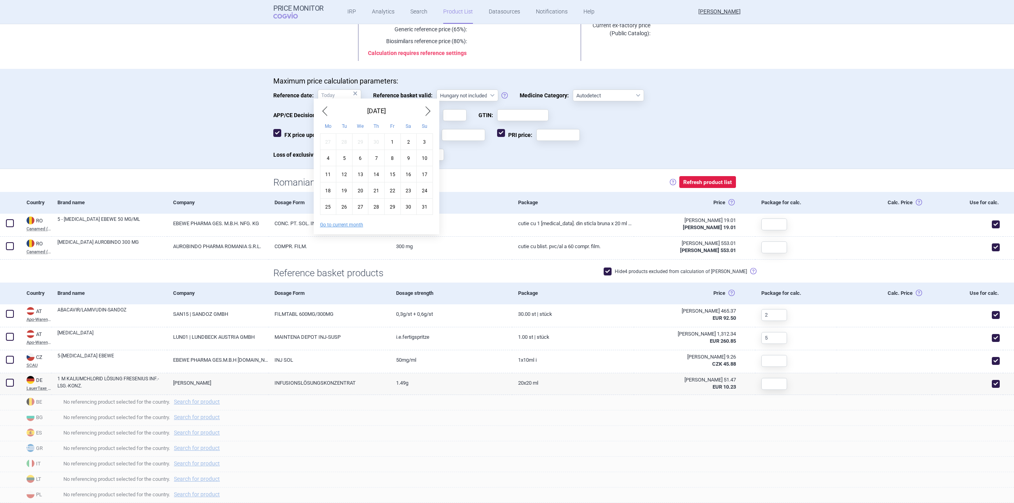
click at [323, 108] on span "Previous Month" at bounding box center [325, 111] width 10 height 13
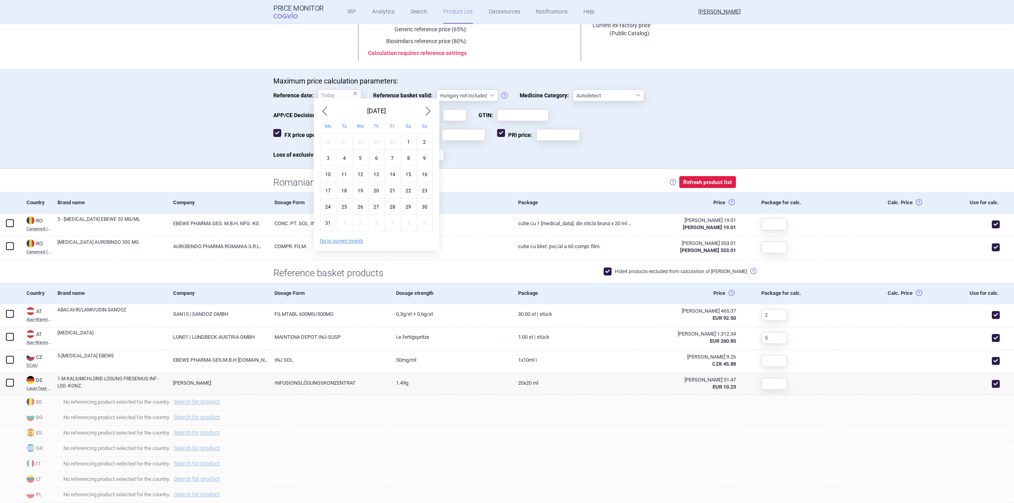
click at [323, 108] on span "Previous Month" at bounding box center [325, 111] width 10 height 13
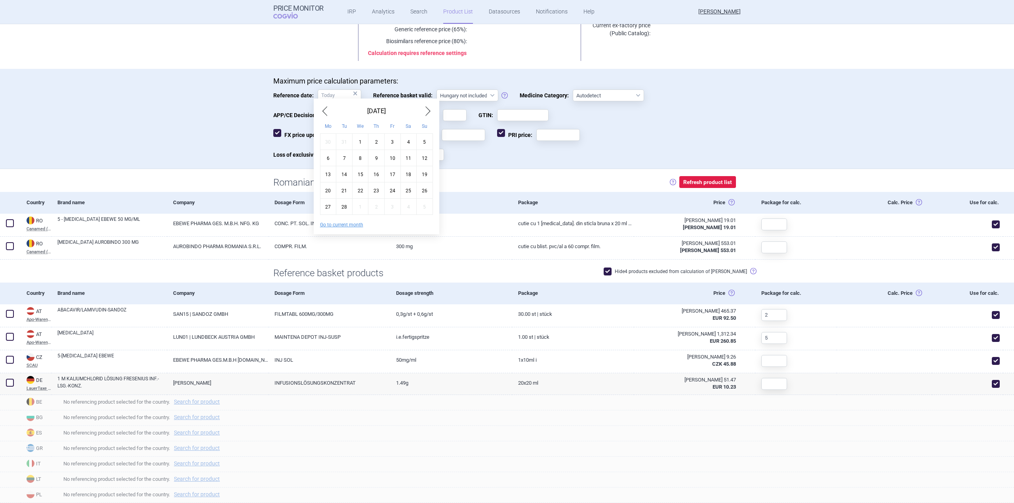
click at [323, 108] on span "Previous Month" at bounding box center [325, 111] width 10 height 13
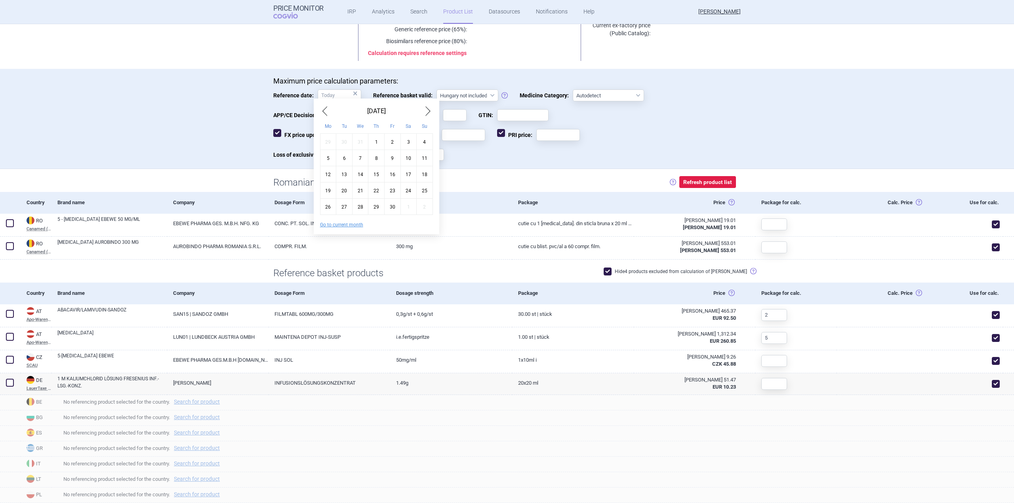
click at [323, 108] on span "Previous Month" at bounding box center [325, 111] width 10 height 13
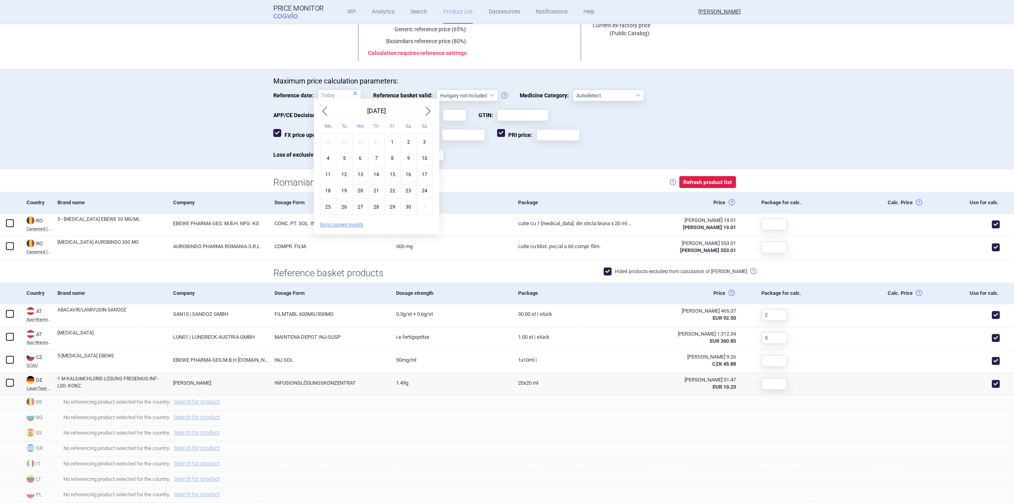
click at [323, 108] on span "Previous Month" at bounding box center [325, 111] width 10 height 13
click at [346, 142] on div "1" at bounding box center [344, 142] width 16 height 16
type input "1. 3. 2022"
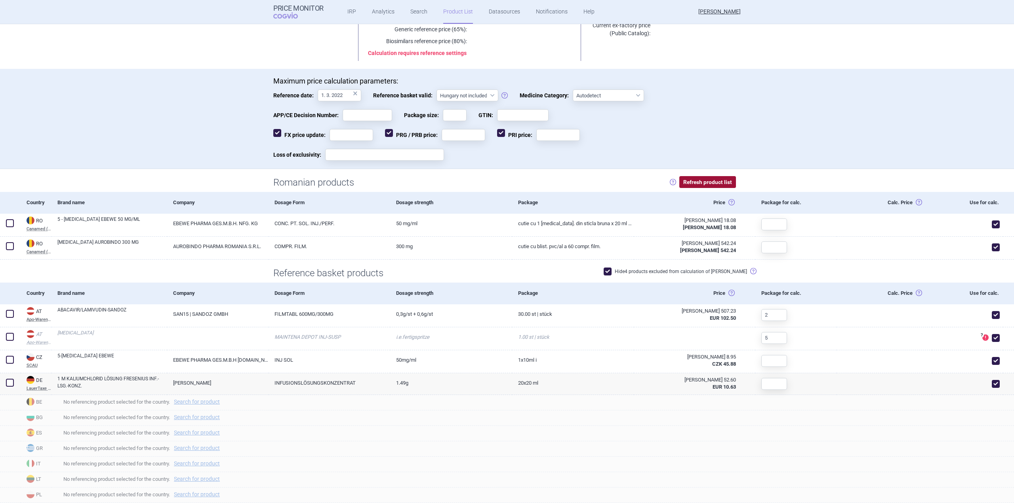
click at [711, 186] on button "Refresh product list" at bounding box center [707, 182] width 57 height 12
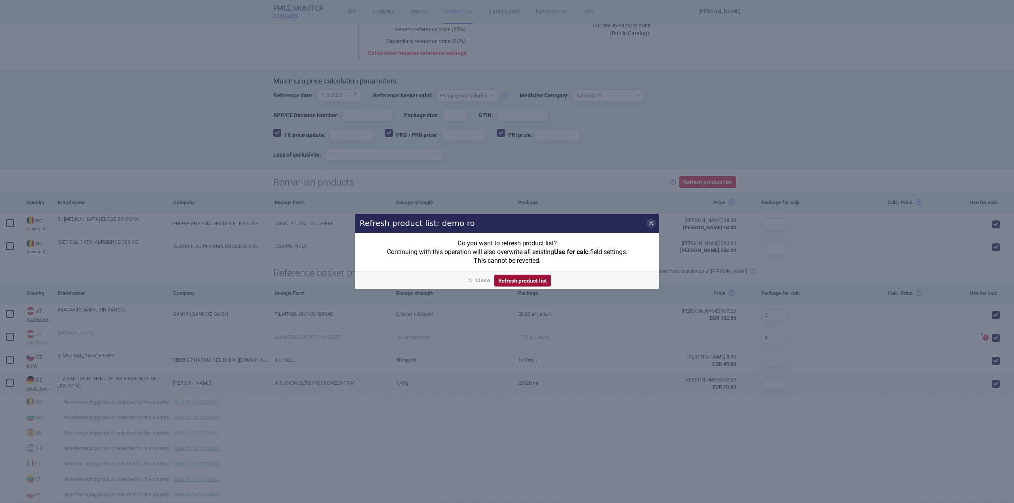
click at [517, 279] on button "Refresh product list" at bounding box center [522, 281] width 57 height 12
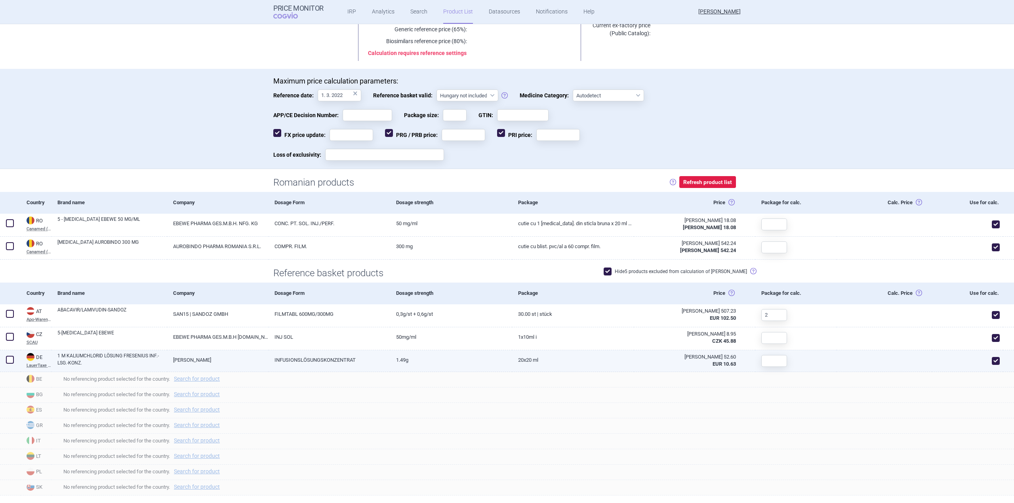
click at [462, 365] on link "1.49g" at bounding box center [451, 359] width 122 height 19
select select "EUR"
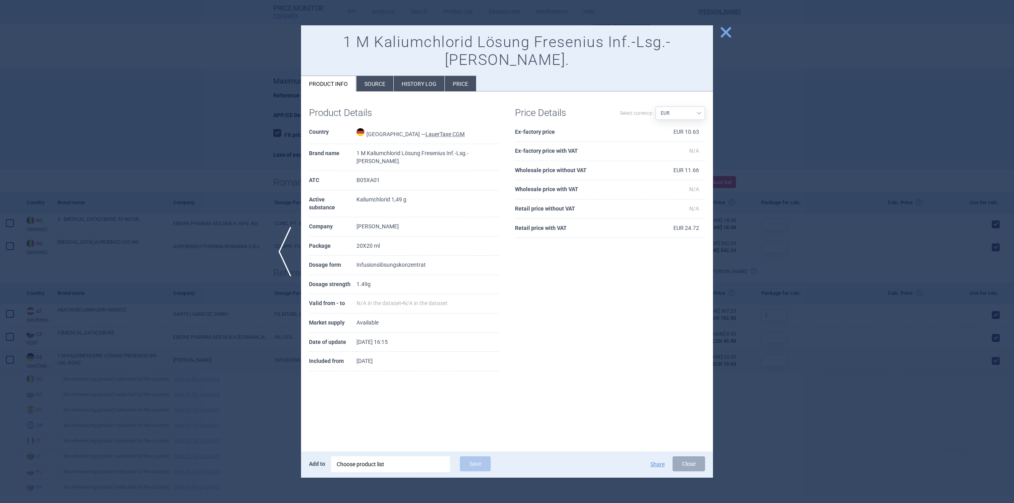
click at [468, 76] on li "Price" at bounding box center [460, 83] width 31 height 15
